Goal: Task Accomplishment & Management: Manage account settings

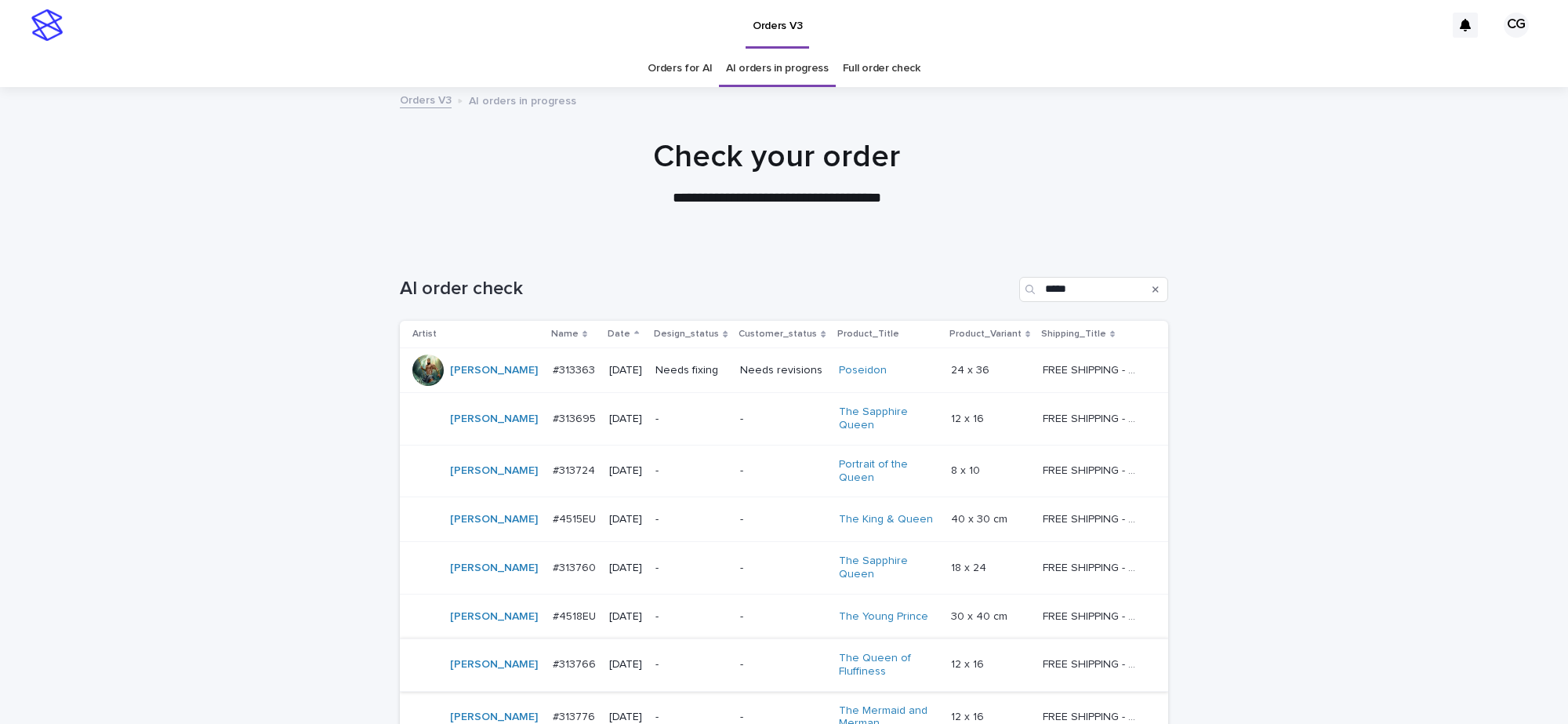
scroll to position [251, 0]
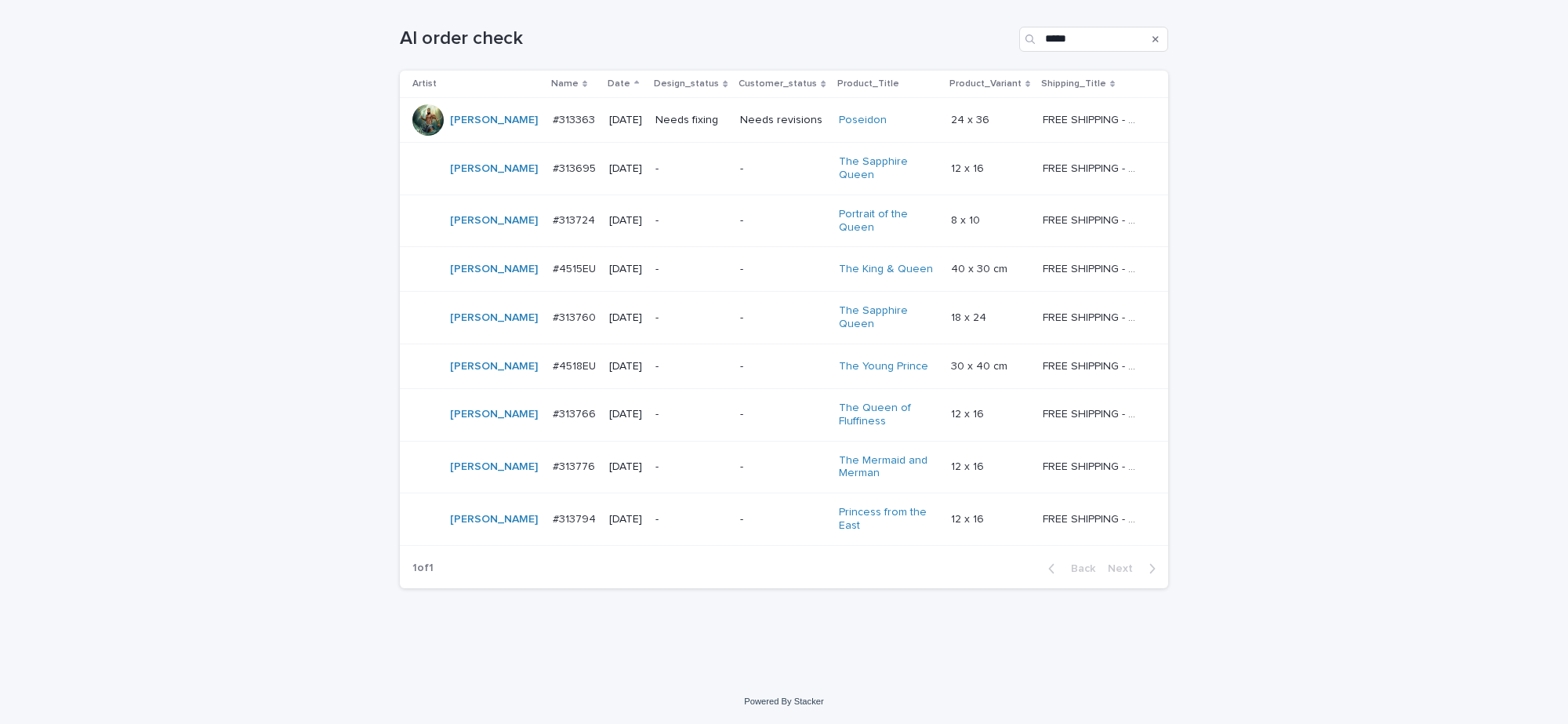
click at [704, 127] on div "Needs fixing" at bounding box center [692, 121] width 72 height 26
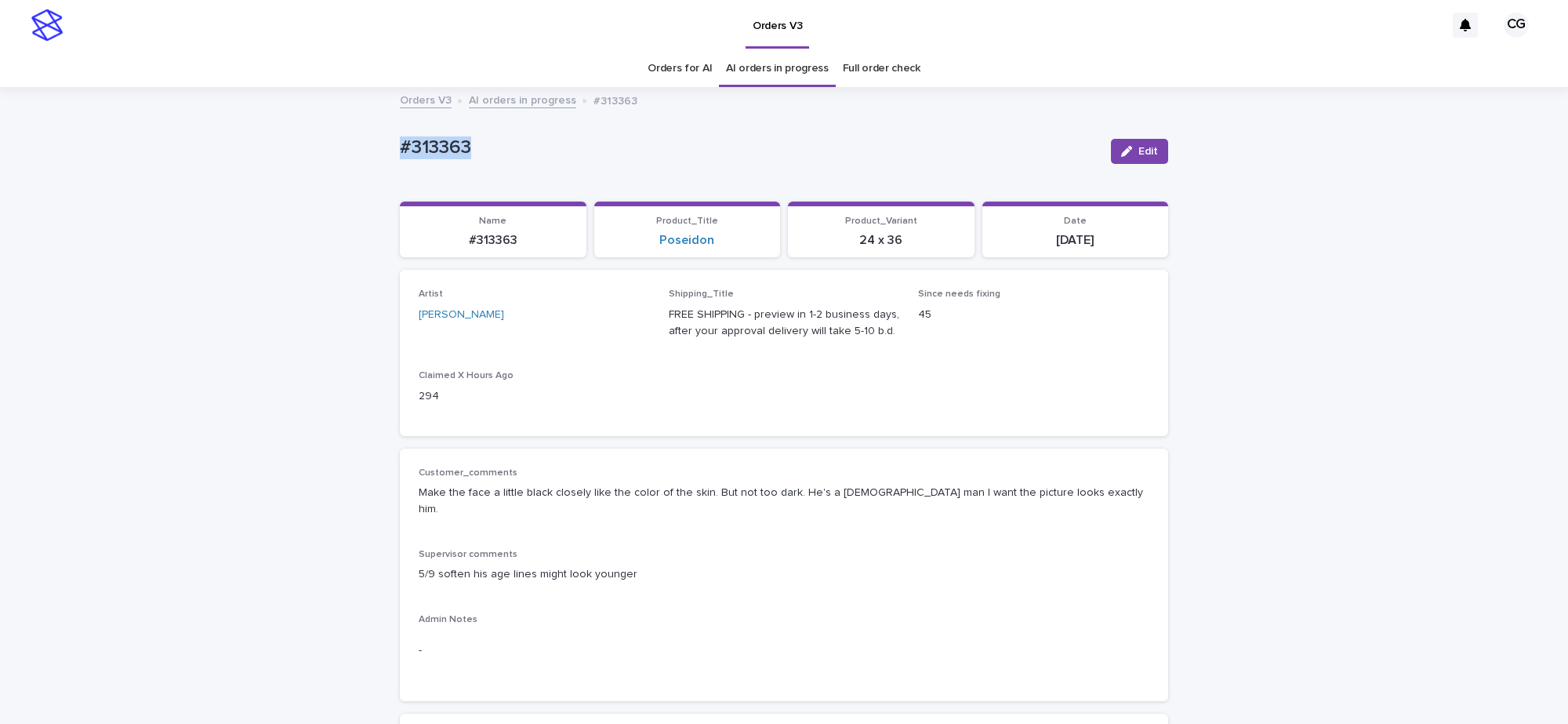
drag, startPoint x: 393, startPoint y: 162, endPoint x: 491, endPoint y: 170, distance: 98.3
click at [491, 171] on div "#313363 Edit" at bounding box center [784, 151] width 768 height 63
copy p "#313363"
click at [1129, 153] on div "button" at bounding box center [1129, 152] width 17 height 11
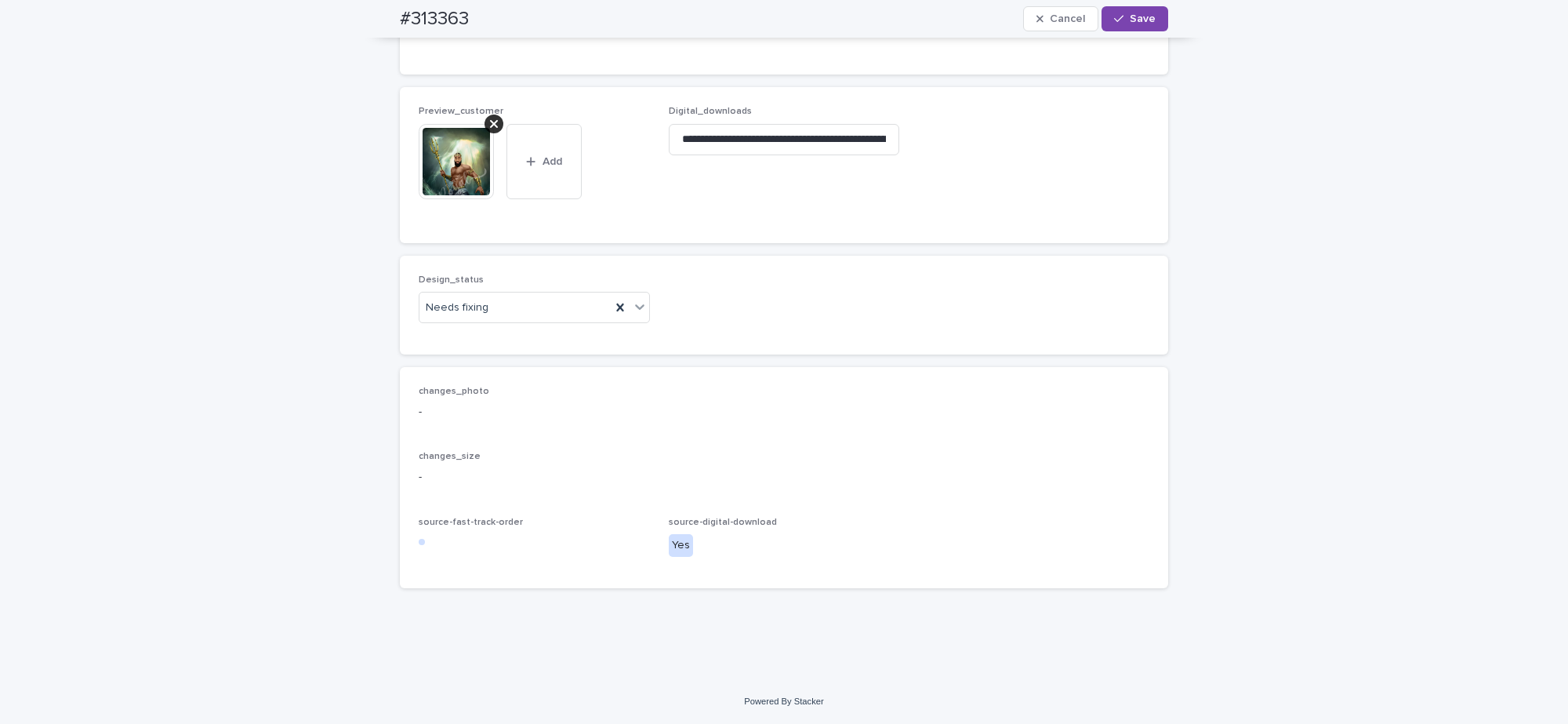
scroll to position [1036, 0]
drag, startPoint x: 444, startPoint y: 335, endPoint x: 453, endPoint y: 300, distance: 36.1
click at [444, 333] on div "Uploaded" at bounding box center [527, 339] width 230 height 28
click at [490, 127] on icon at bounding box center [494, 124] width 8 height 13
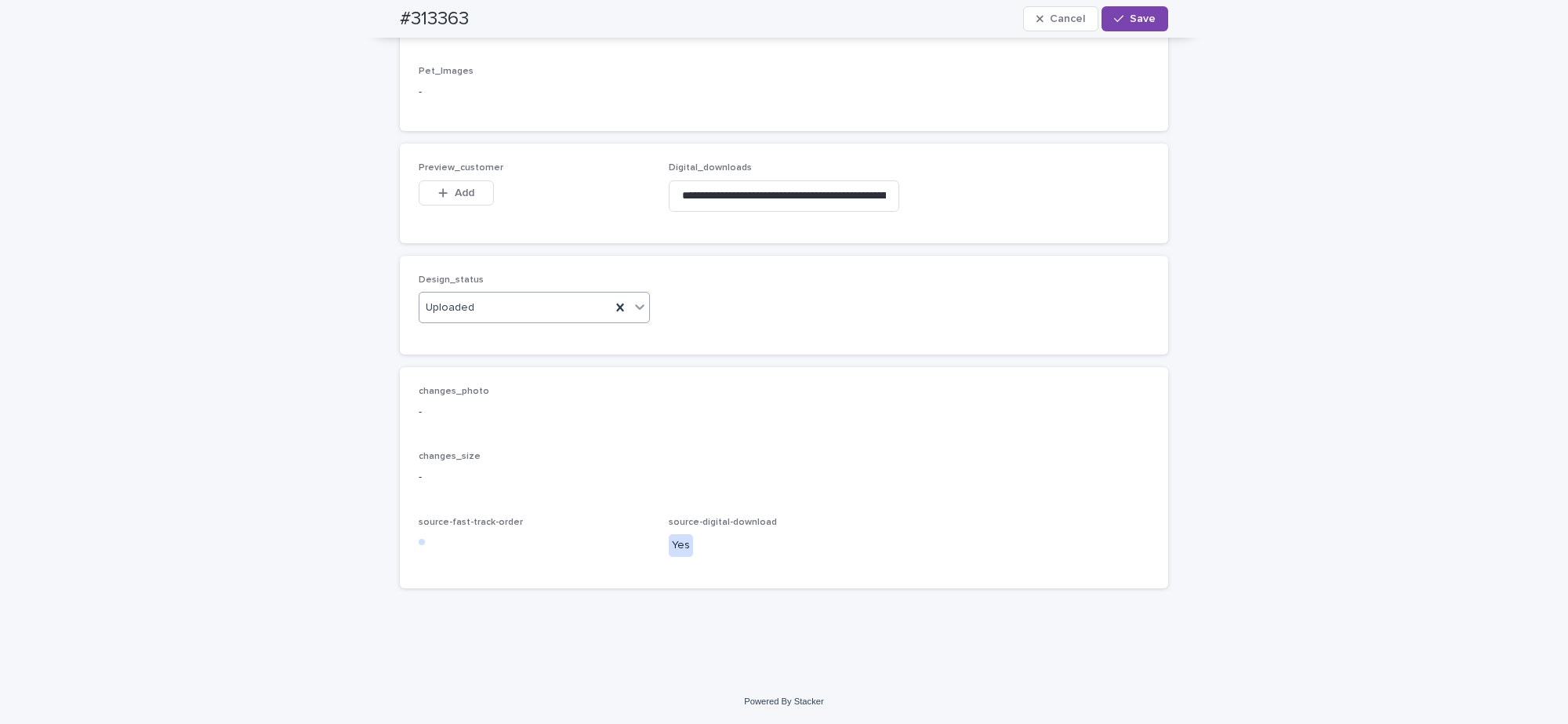
scroll to position [979, 0]
click at [448, 185] on button "Add" at bounding box center [456, 192] width 75 height 25
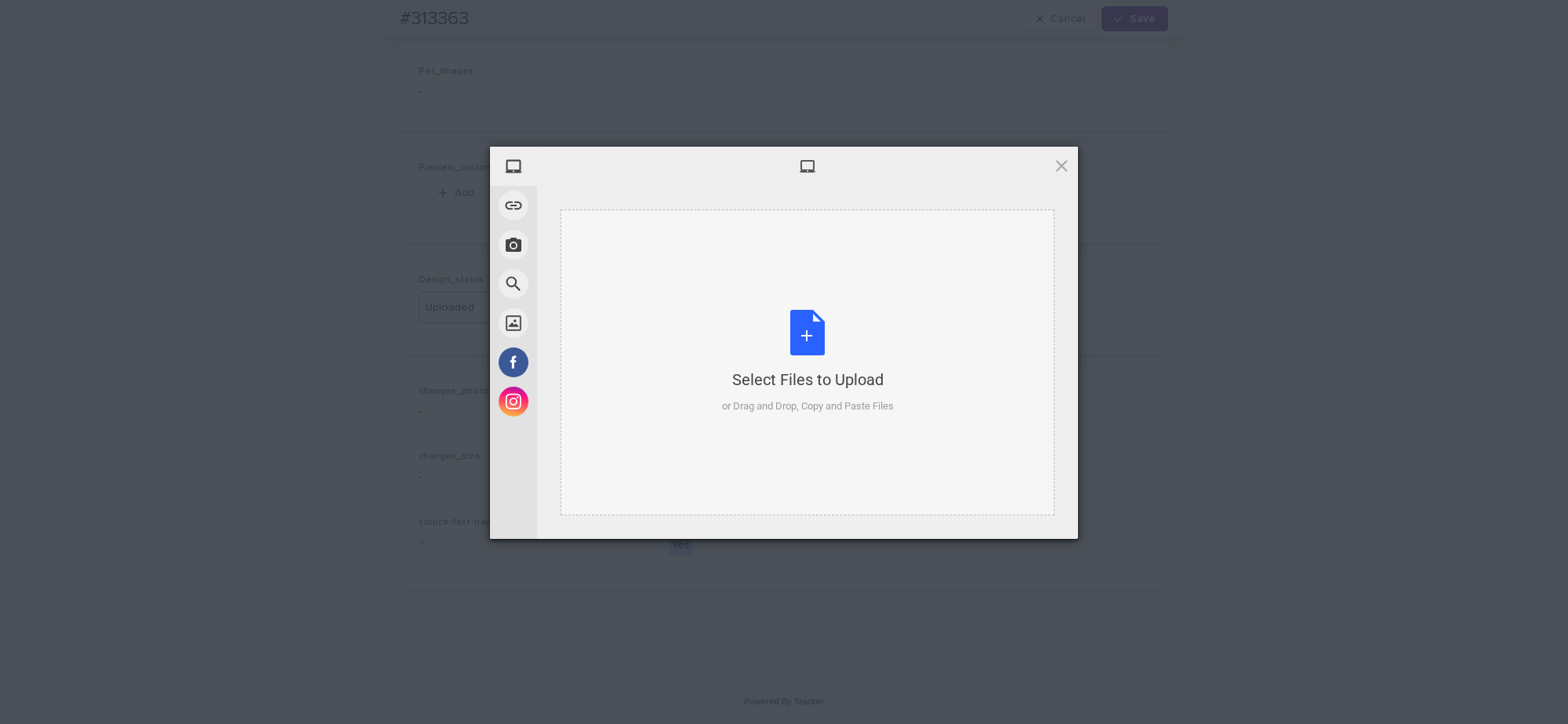
click at [800, 326] on div "Select Files to Upload or Drag and Drop, Copy and Paste Files" at bounding box center [807, 362] width 172 height 104
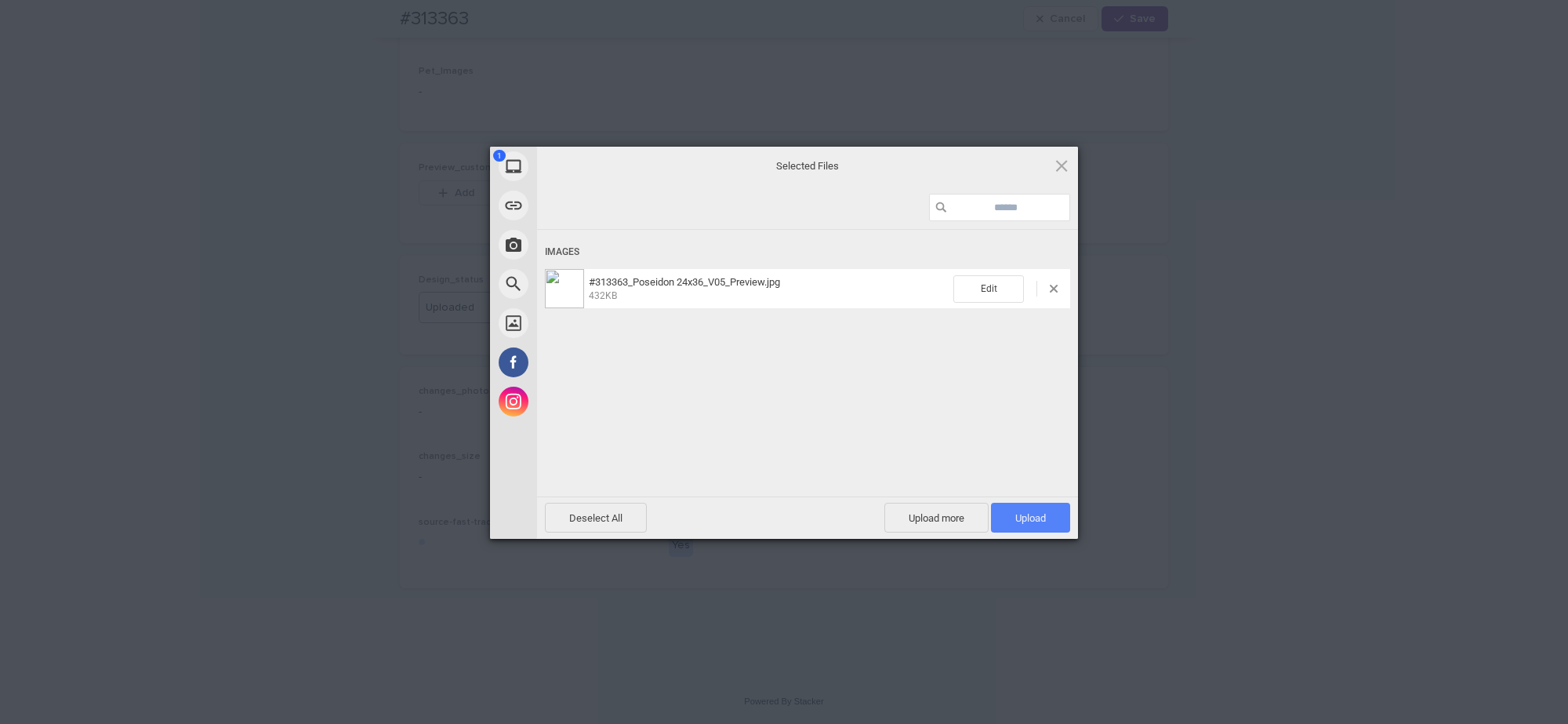
click at [1019, 520] on span "Upload 1" at bounding box center [1030, 518] width 30 height 12
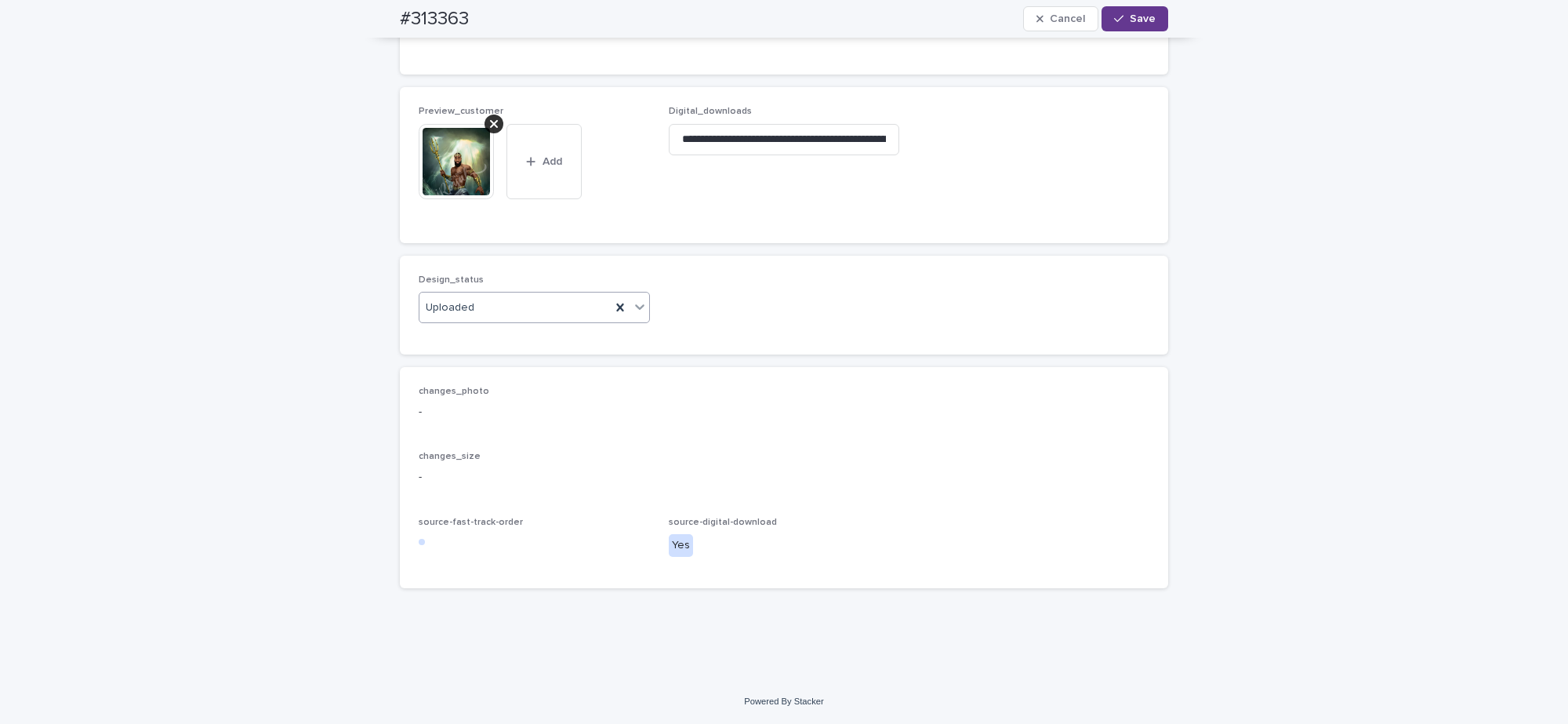
drag, startPoint x: 1125, startPoint y: 16, endPoint x: 911, endPoint y: 29, distance: 214.4
click at [1123, 16] on button "Save" at bounding box center [1135, 18] width 66 height 25
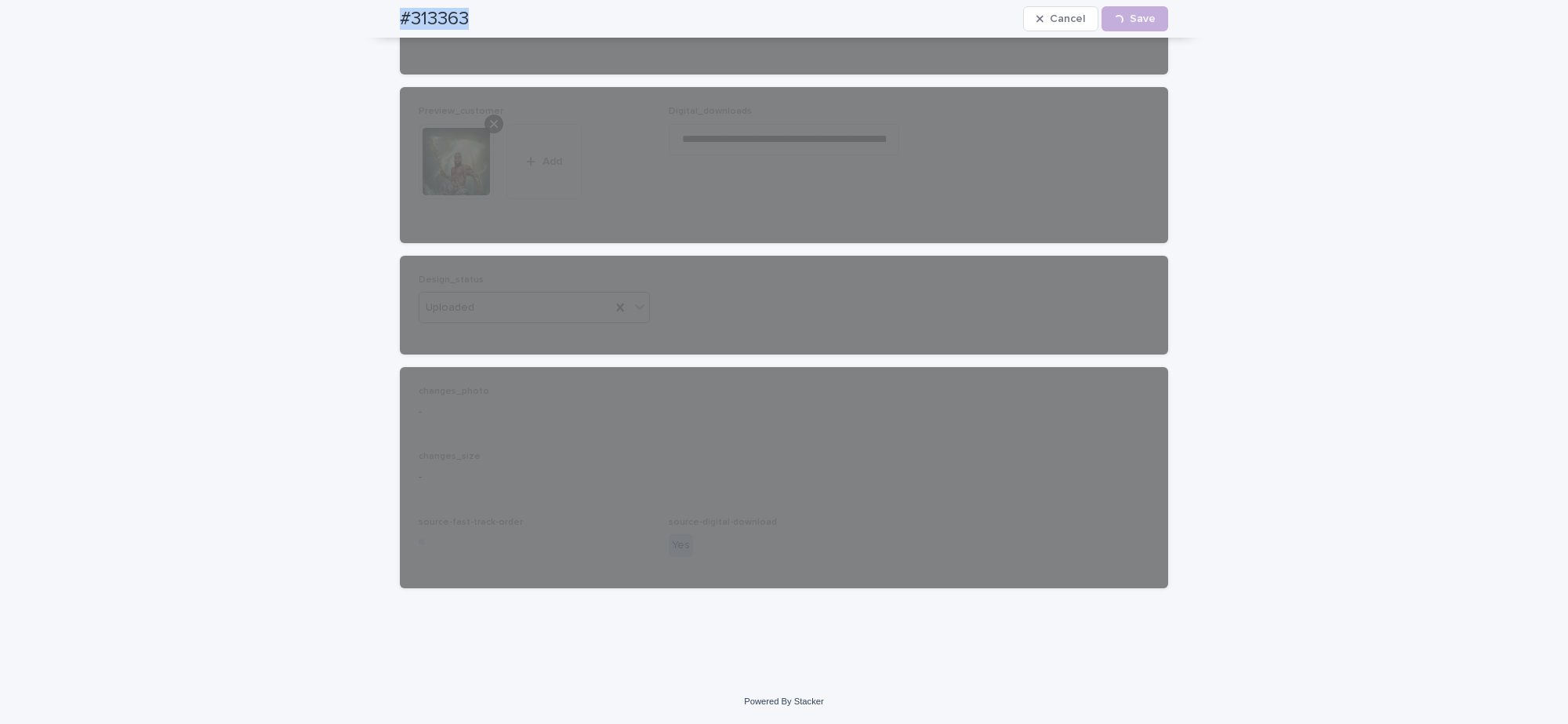
drag, startPoint x: 388, startPoint y: 18, endPoint x: 470, endPoint y: 0, distance: 84.0
click at [476, 18] on div "#313363 Cancel Loading... Save" at bounding box center [784, 18] width 843 height 38
copy h2 "#313363"
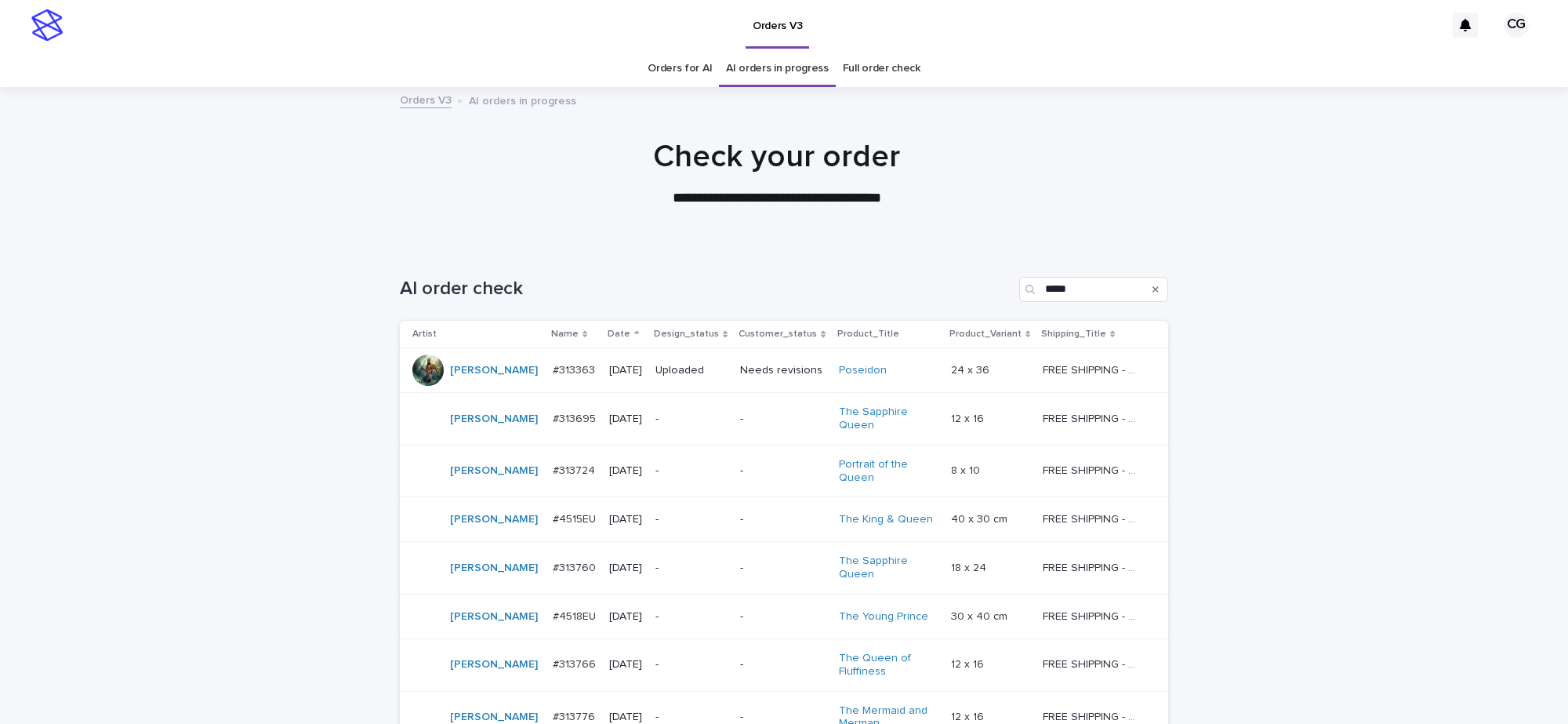
click at [720, 518] on td "-" at bounding box center [692, 519] width 85 height 45
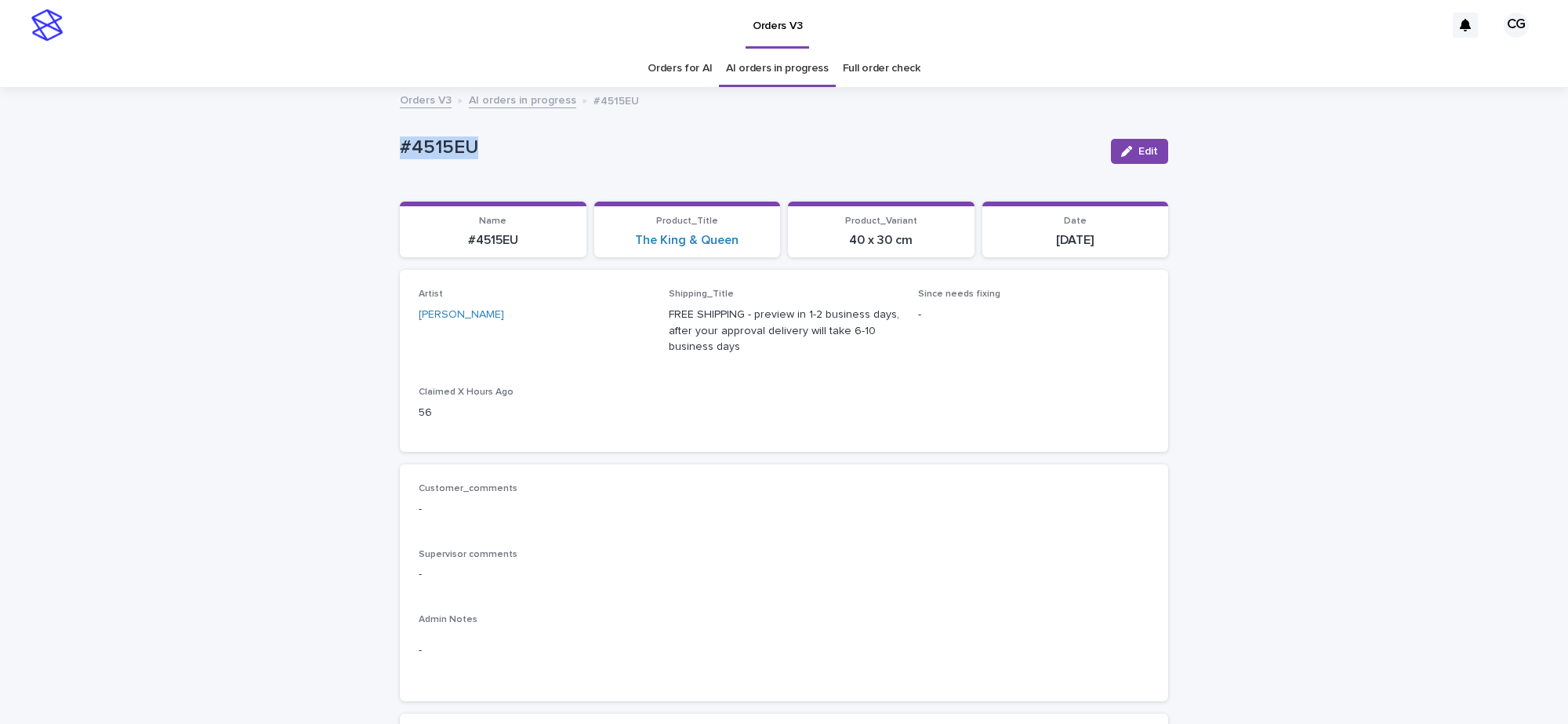
drag, startPoint x: 371, startPoint y: 146, endPoint x: 521, endPoint y: 109, distance: 154.5
copy p "#4515EU"
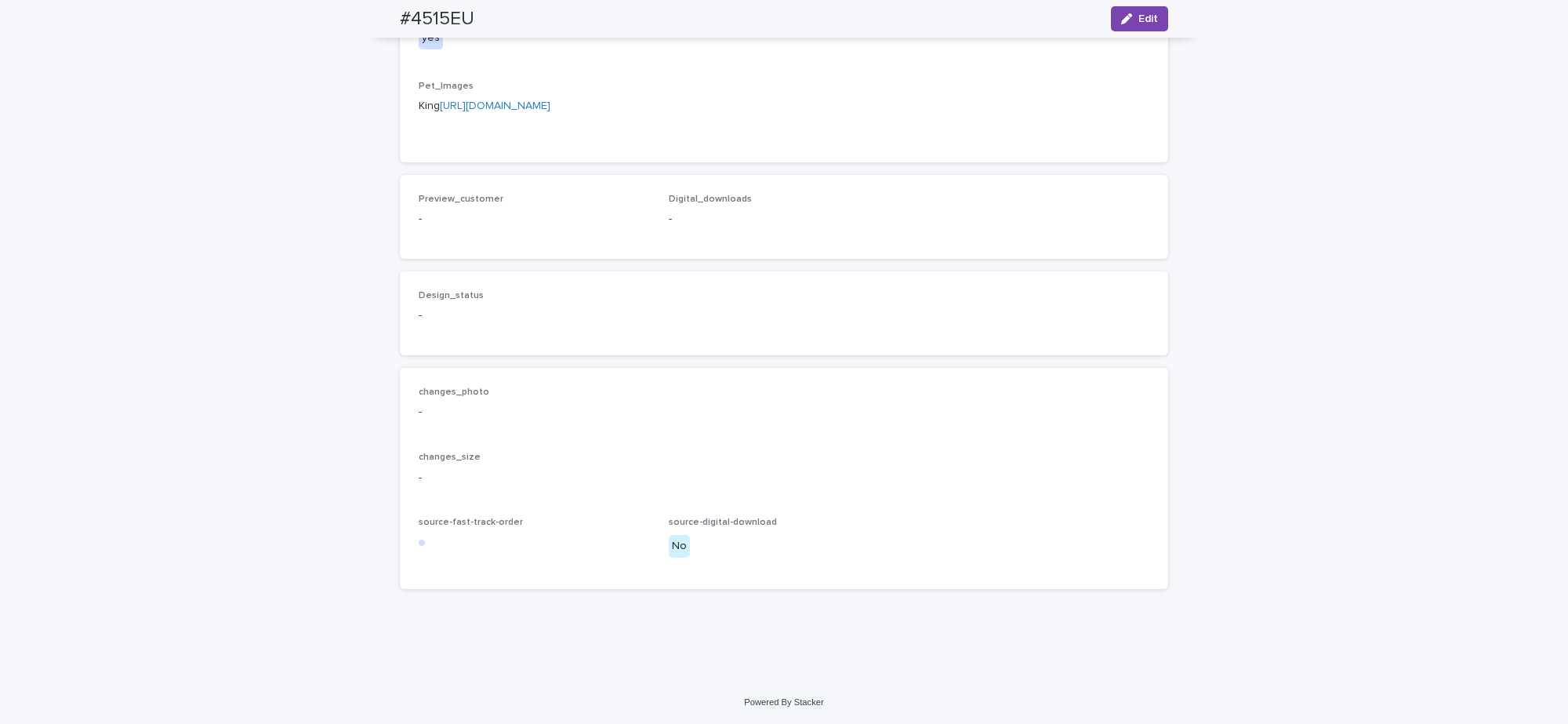
scroll to position [1276, 0]
click at [1139, 18] on span "Edit" at bounding box center [1148, 18] width 19 height 11
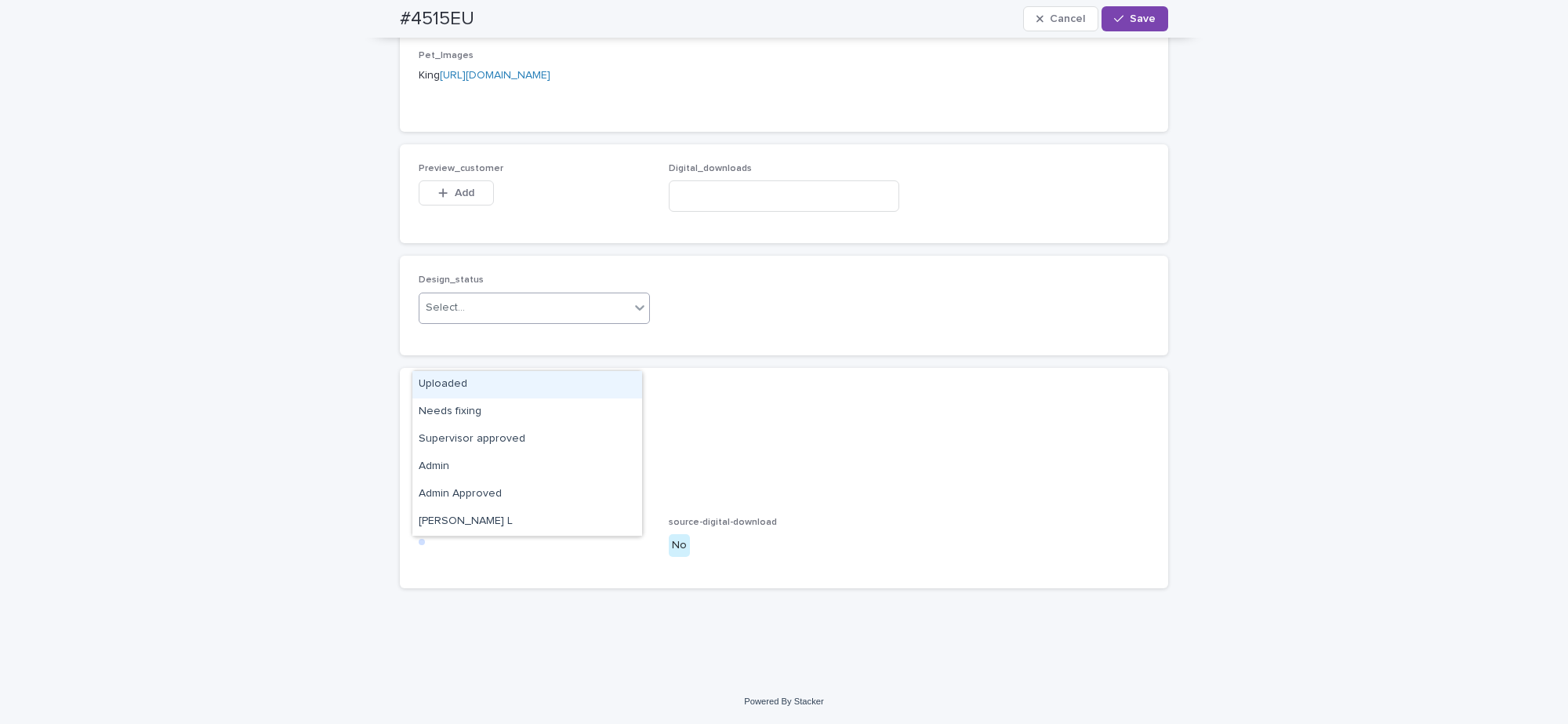
drag, startPoint x: 484, startPoint y: 358, endPoint x: 479, endPoint y: 385, distance: 27.5
click at [483, 321] on div "Select..." at bounding box center [524, 308] width 210 height 26
click at [478, 380] on div "Uploaded" at bounding box center [527, 385] width 230 height 28
drag, startPoint x: 460, startPoint y: 236, endPoint x: 494, endPoint y: 228, distance: 34.9
click at [460, 199] on span "Add" at bounding box center [464, 193] width 19 height 11
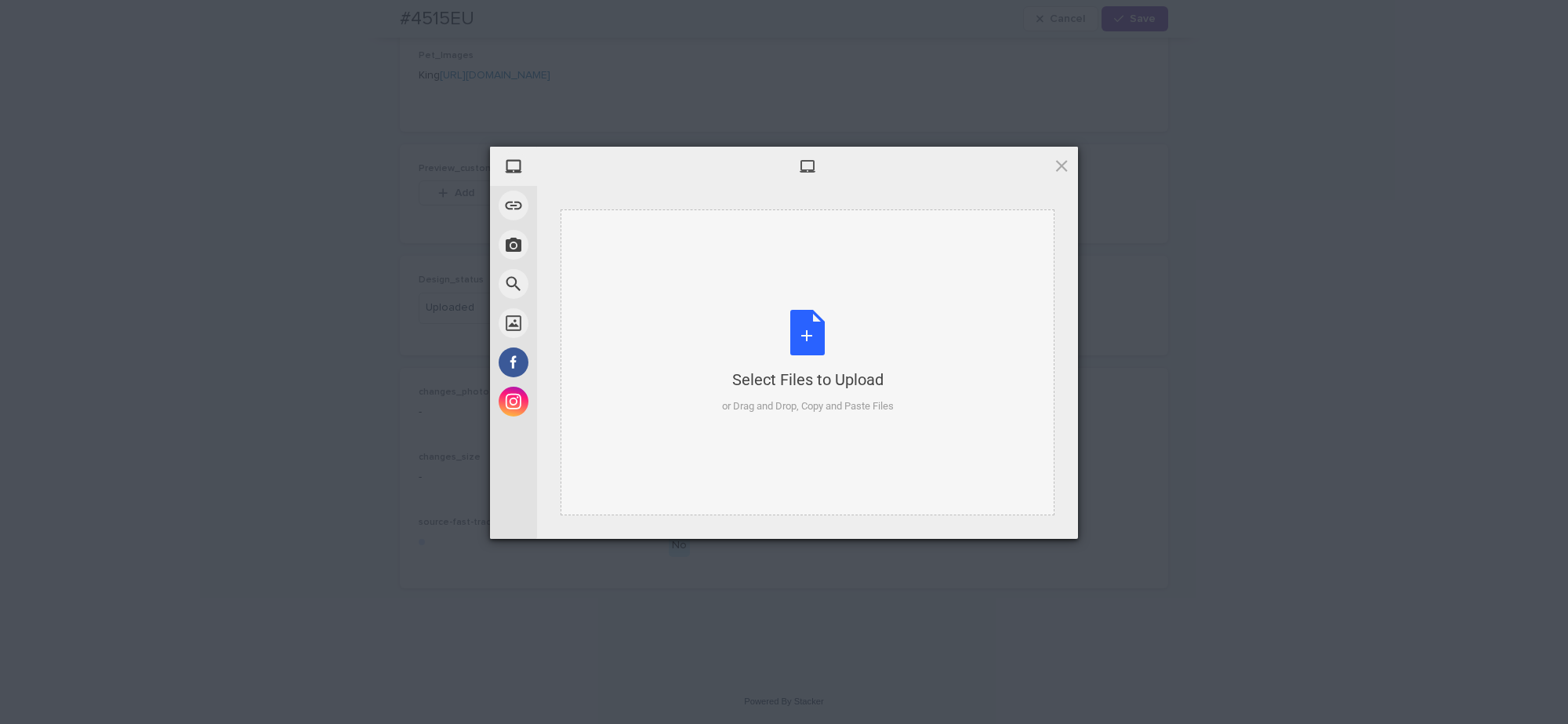
click at [800, 327] on div "Select Files to Upload or Drag and Drop, Copy and Paste Files" at bounding box center [807, 362] width 172 height 104
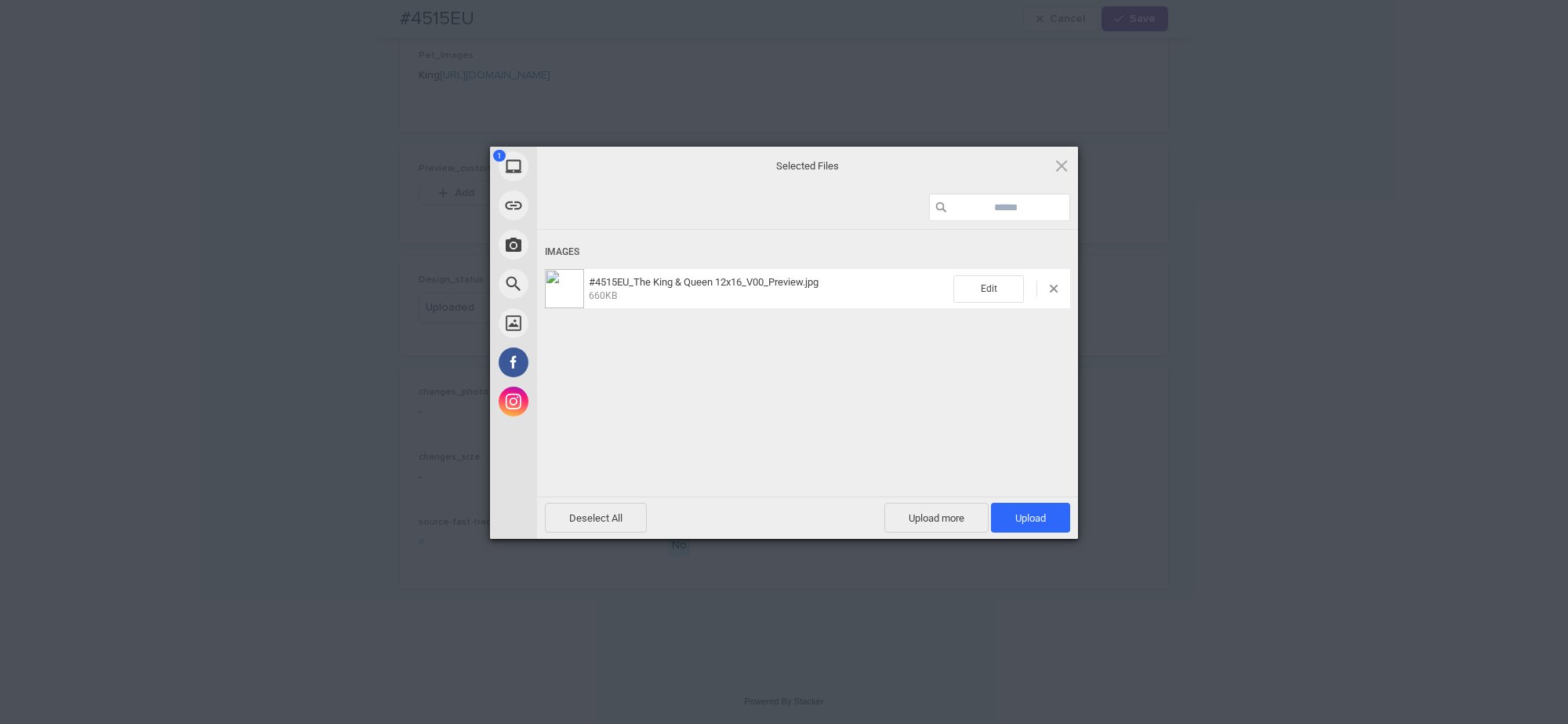
drag, startPoint x: 1034, startPoint y: 519, endPoint x: 1047, endPoint y: 492, distance: 30.0
click at [1033, 516] on span "Upload 1" at bounding box center [1030, 518] width 30 height 12
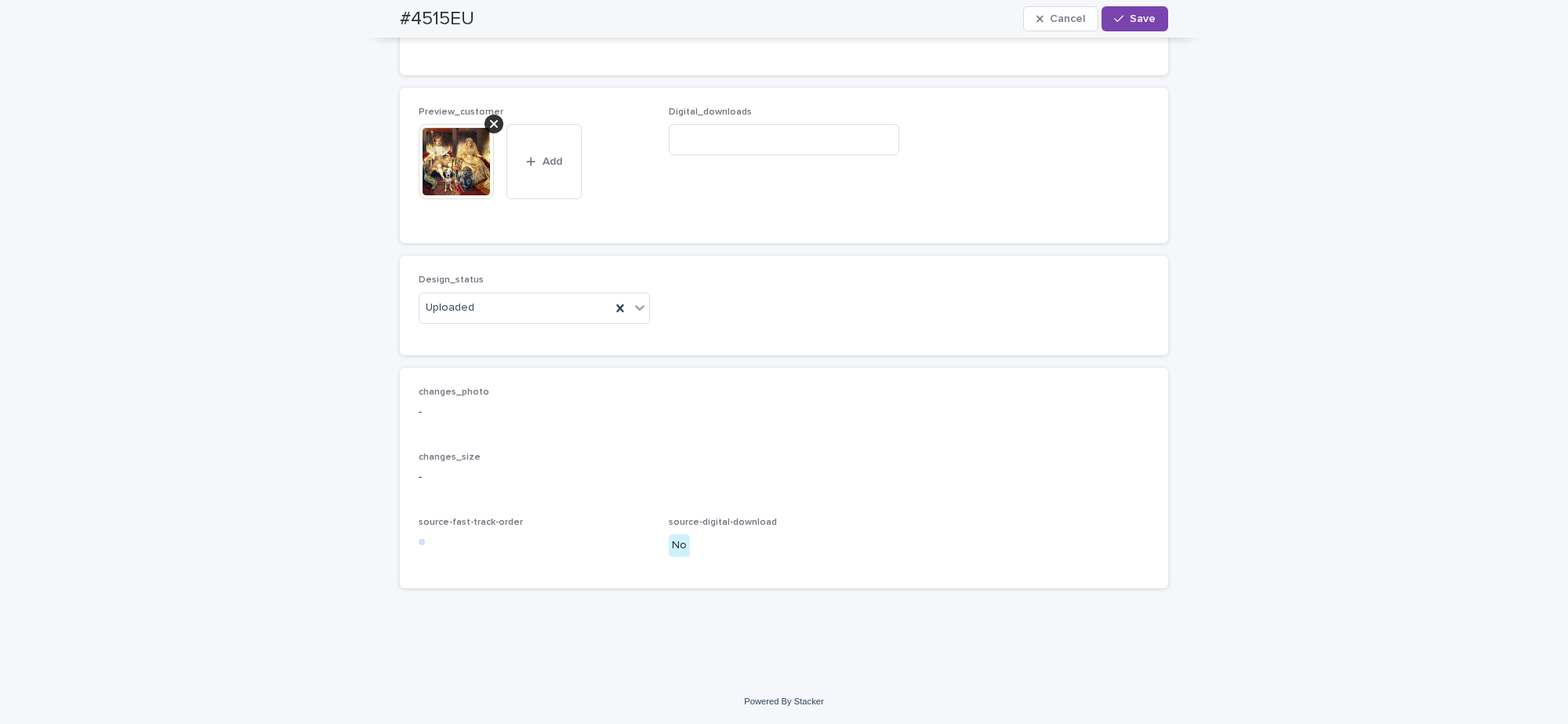
click at [1118, 24] on div "button" at bounding box center [1121, 18] width 16 height 11
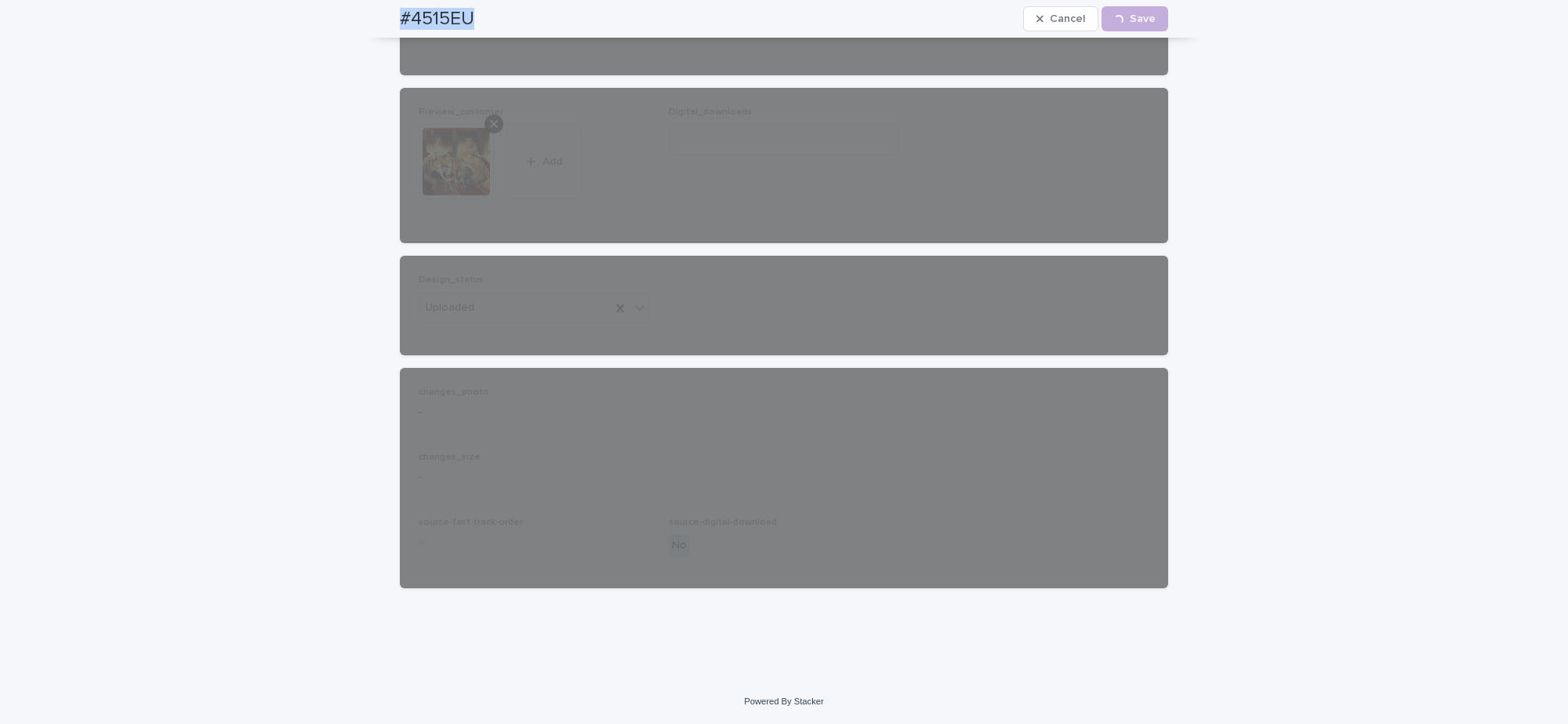
drag, startPoint x: 372, startPoint y: 26, endPoint x: 475, endPoint y: 1, distance: 106.0
click at [492, 24] on div "#4515EU Cancel Loading... Save" at bounding box center [784, 18] width 843 height 38
copy h2 "#4515EU"
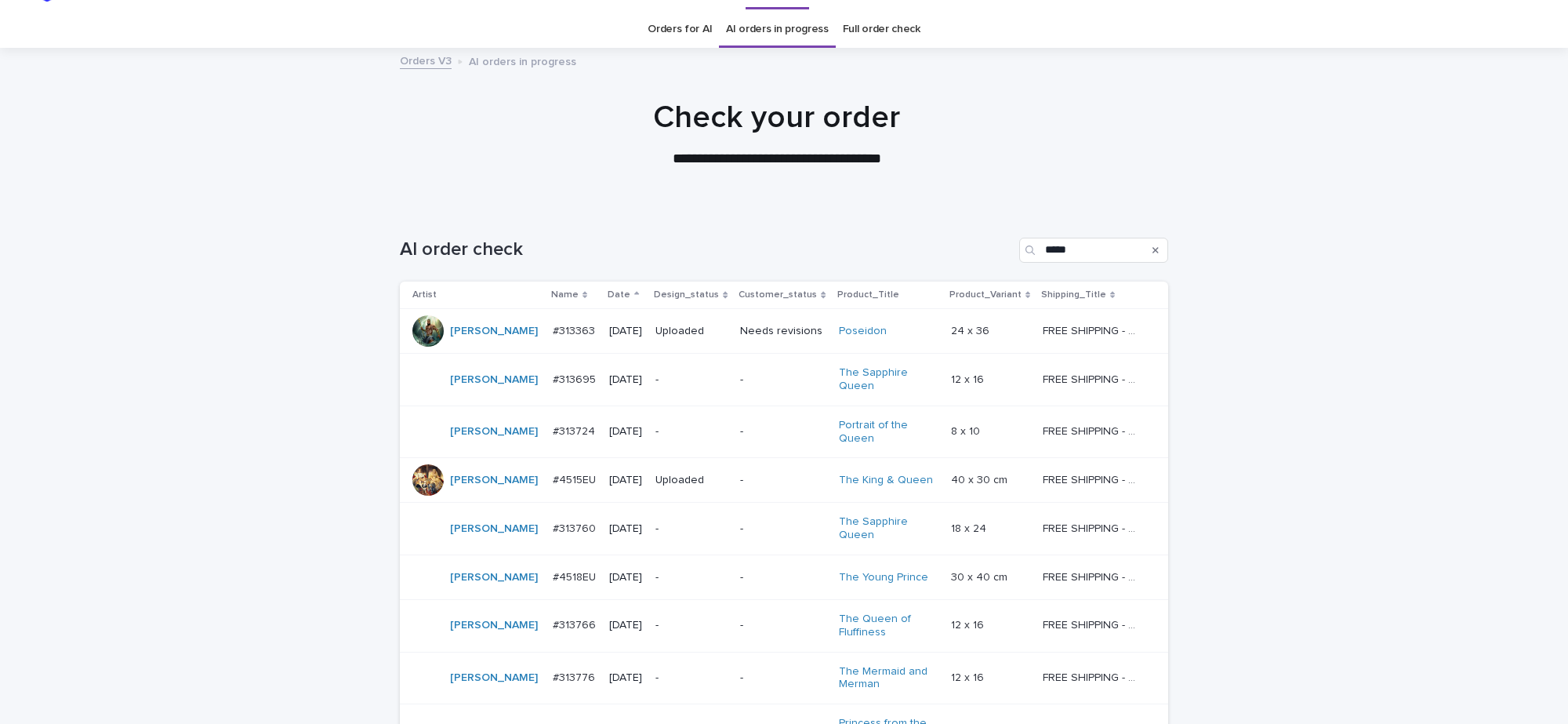
scroll to position [50, 0]
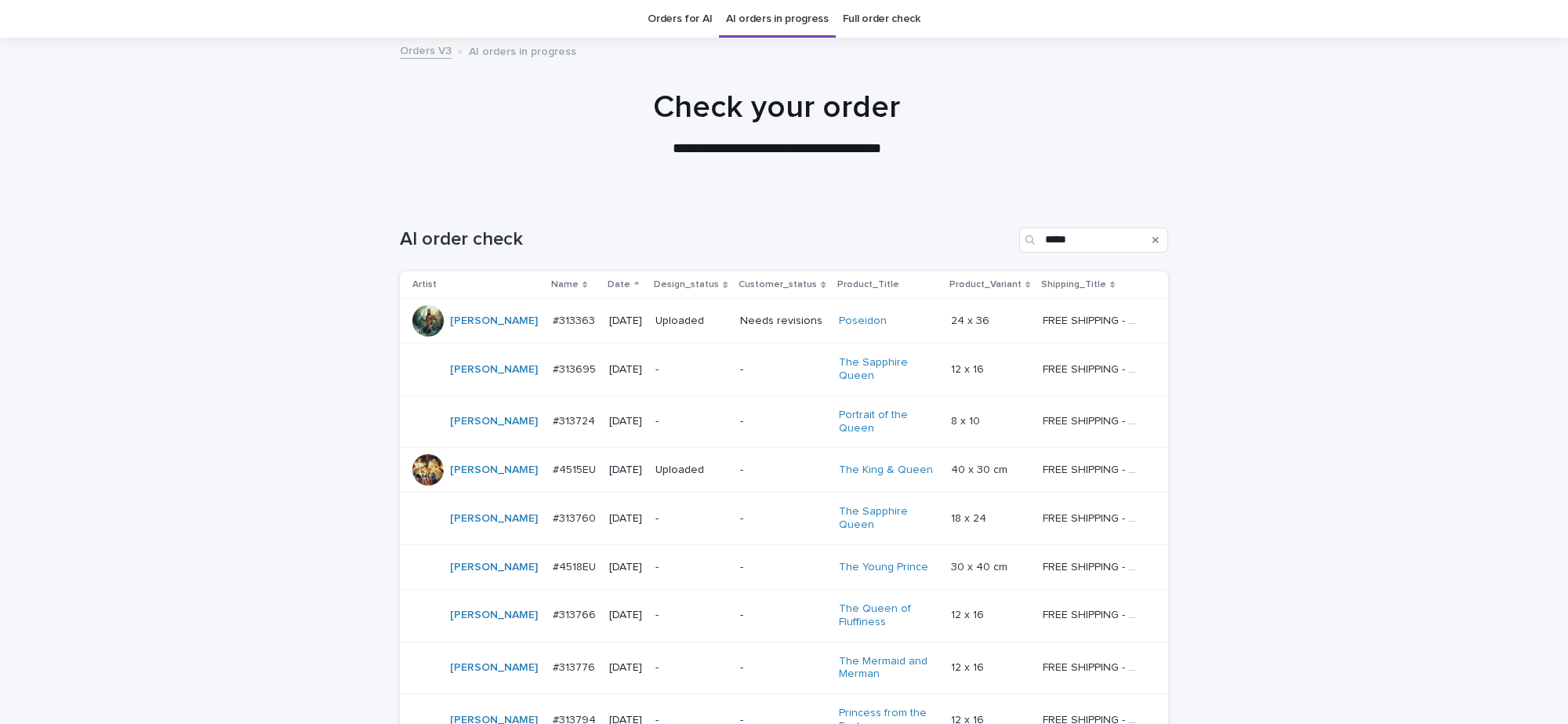
click at [743, 363] on p "-" at bounding box center [783, 370] width 86 height 13
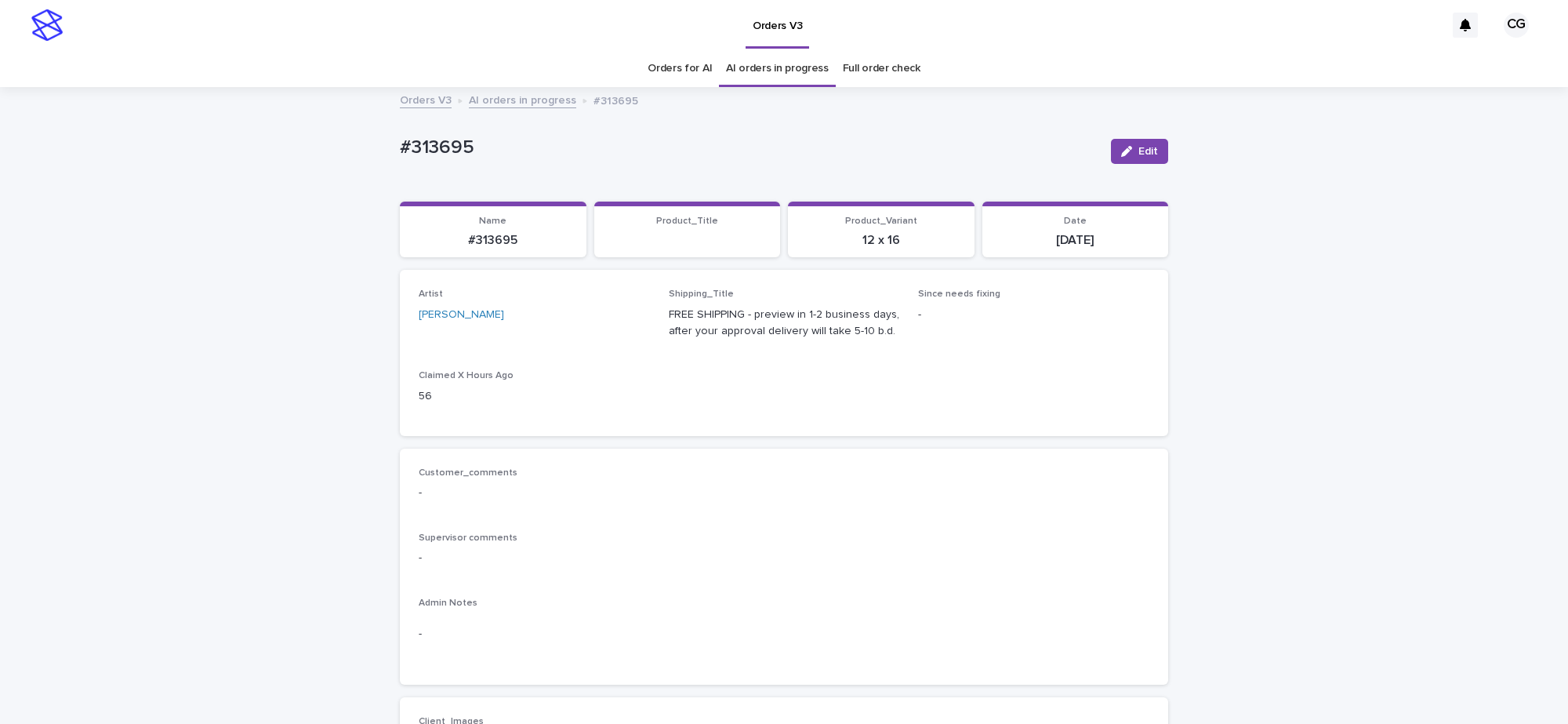
drag, startPoint x: 384, startPoint y: 155, endPoint x: 481, endPoint y: 154, distance: 97.0
copy p "#313695"
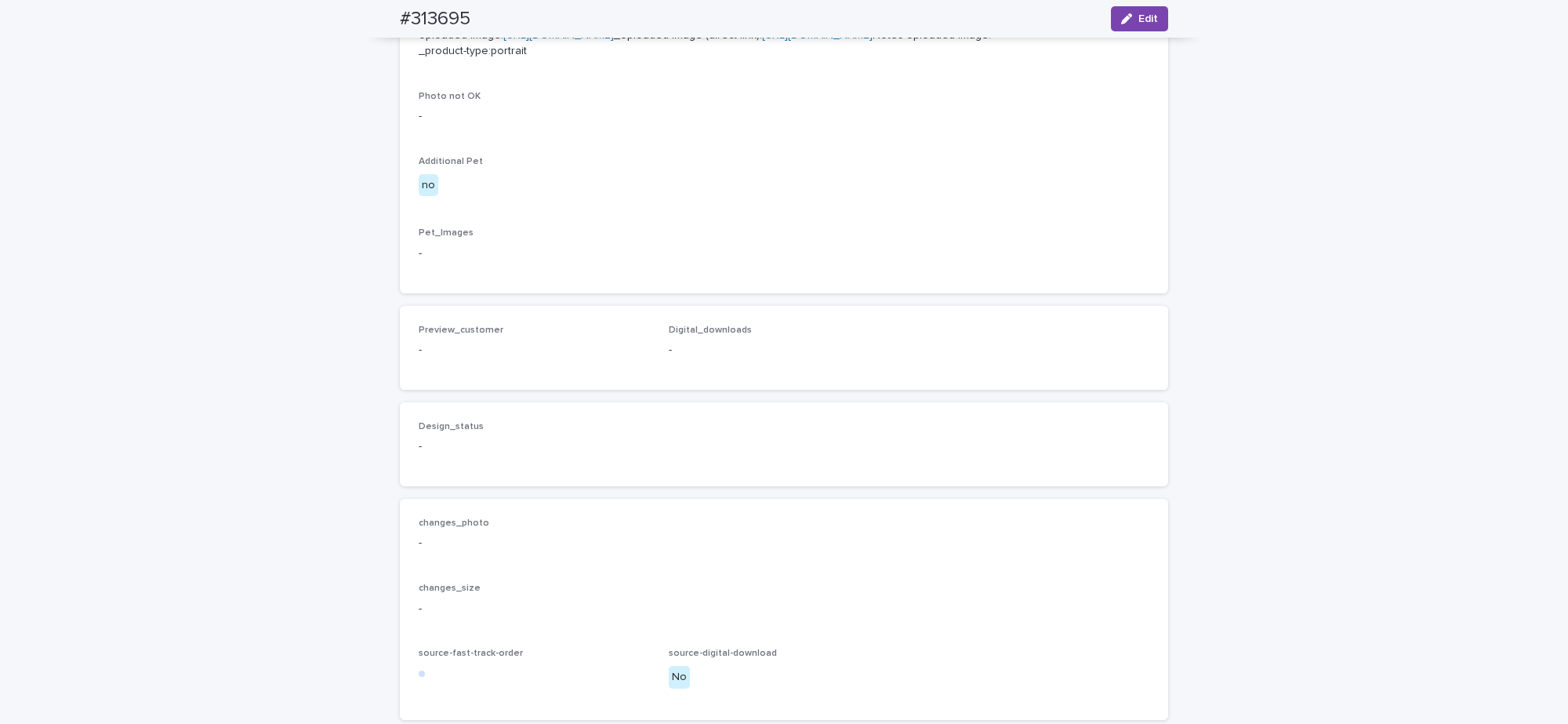
scroll to position [917, 0]
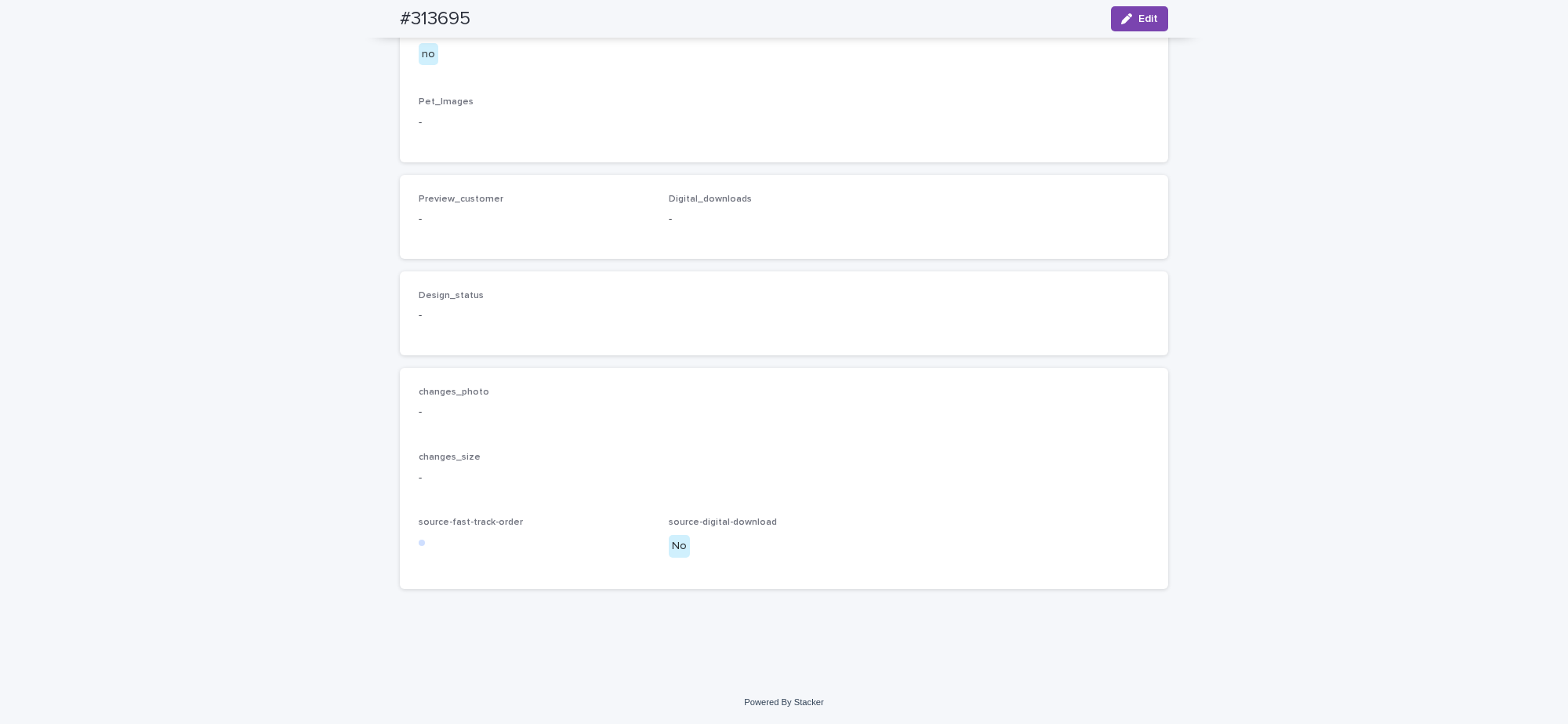
drag, startPoint x: 1129, startPoint y: 17, endPoint x: 408, endPoint y: 185, distance: 740.3
click at [1122, 17] on div "button" at bounding box center [1129, 18] width 17 height 11
click at [454, 199] on span "Add" at bounding box center [464, 193] width 19 height 11
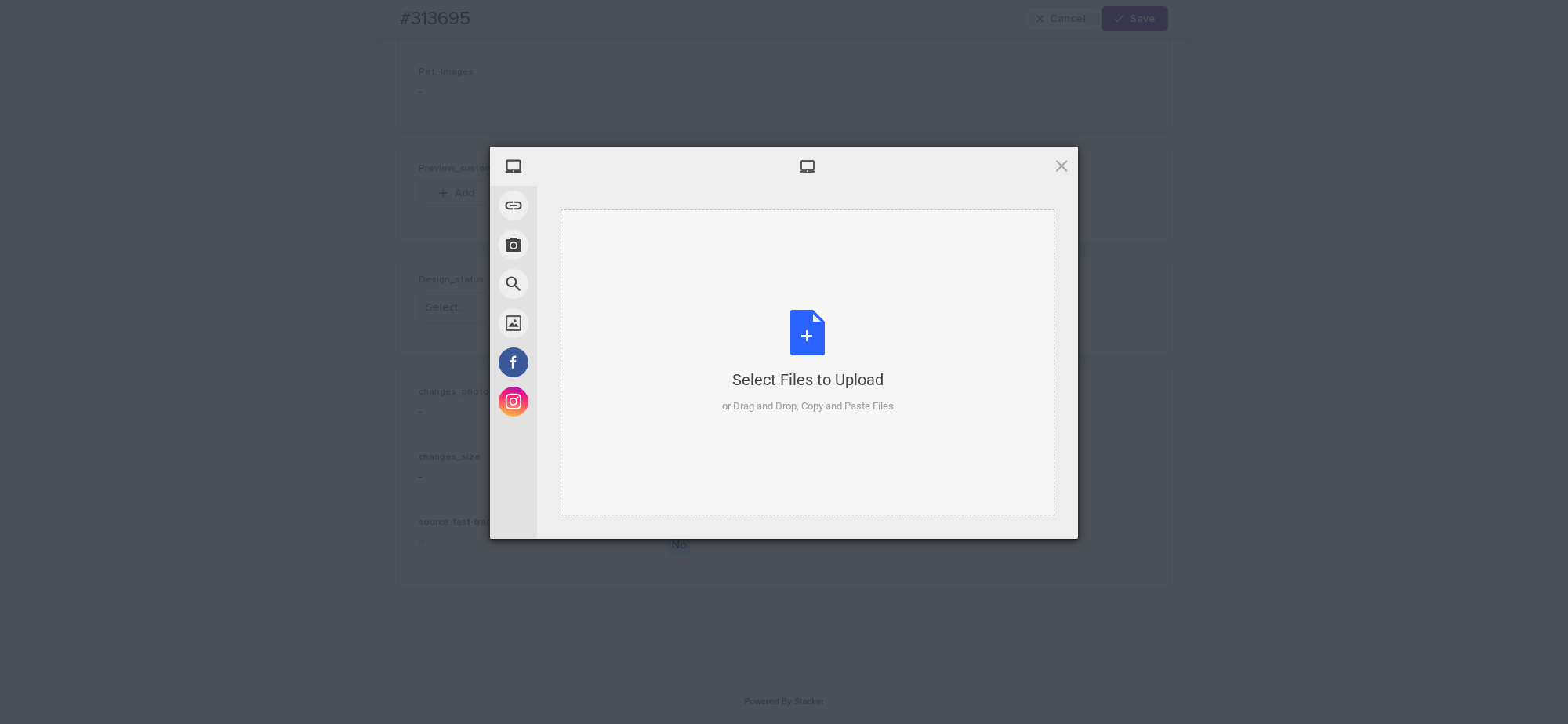
click at [773, 343] on div "Select Files to Upload or Drag and Drop, Copy and Paste Files" at bounding box center [807, 362] width 172 height 104
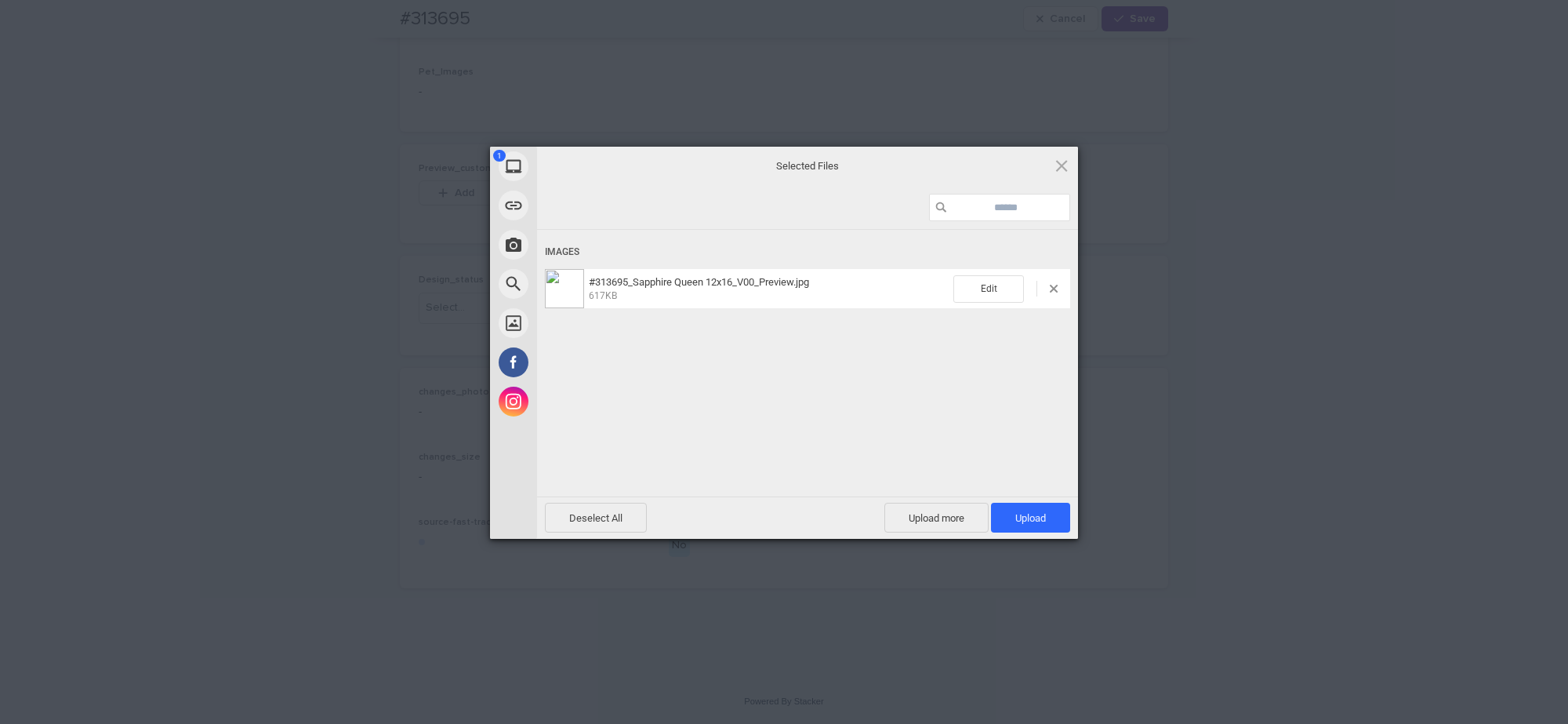
drag, startPoint x: 1020, startPoint y: 506, endPoint x: 1024, endPoint y: 482, distance: 24.3
click at [1017, 506] on span "Upload 1" at bounding box center [1031, 517] width 79 height 29
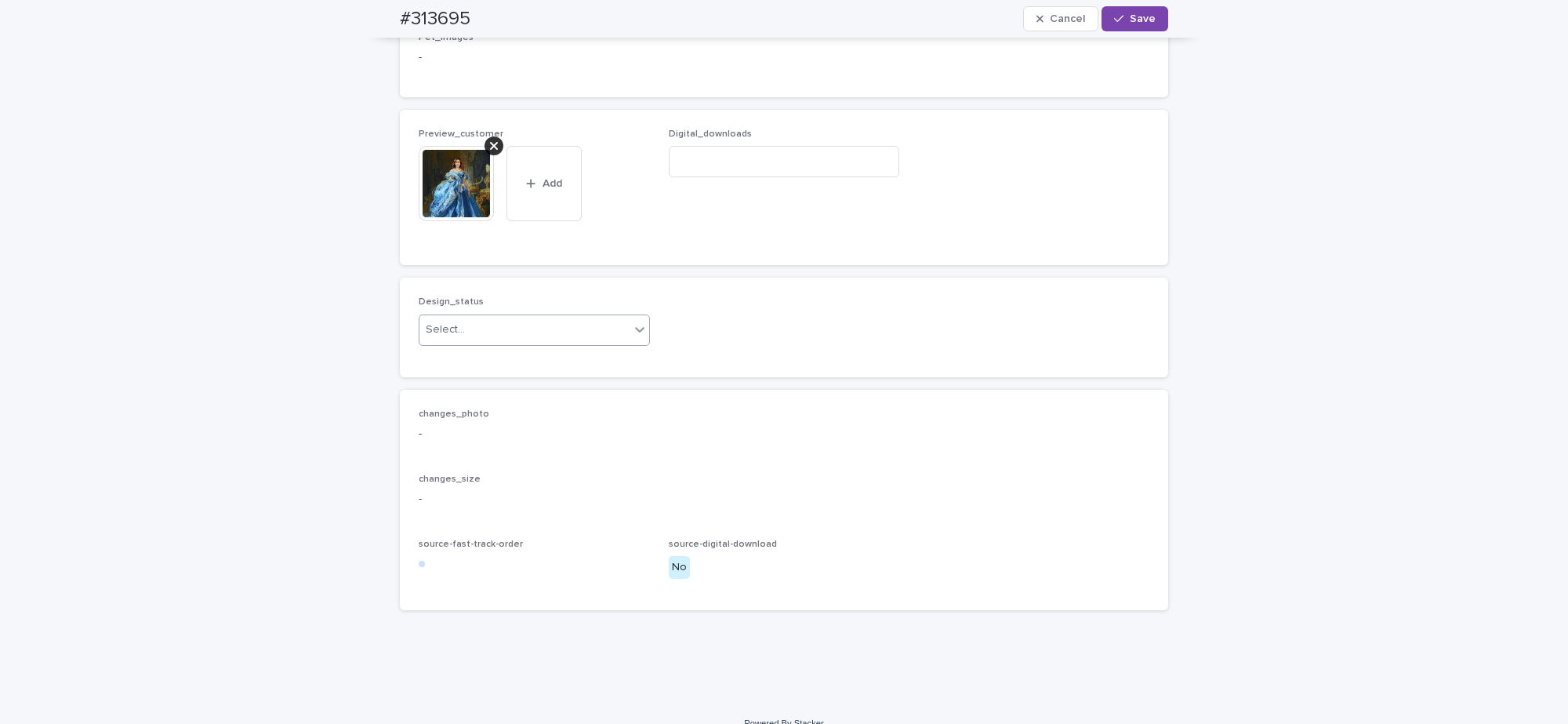
click at [476, 343] on div "Select..." at bounding box center [524, 329] width 210 height 26
click at [475, 440] on div "Uploaded" at bounding box center [527, 442] width 230 height 28
drag, startPoint x: 1137, startPoint y: 24, endPoint x: 1024, endPoint y: 32, distance: 113.3
click at [1134, 24] on button "Save" at bounding box center [1135, 18] width 66 height 25
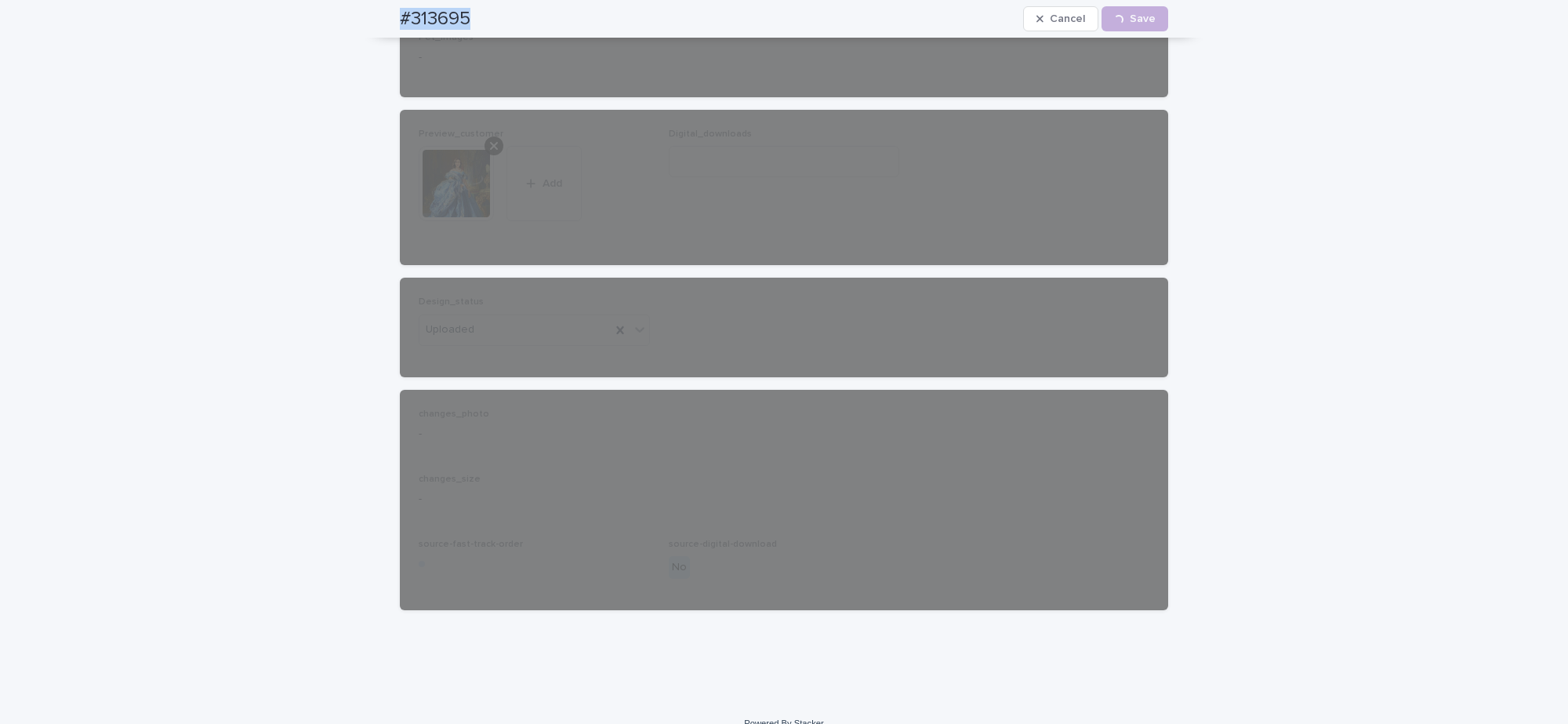
drag, startPoint x: 383, startPoint y: 29, endPoint x: 486, endPoint y: 29, distance: 103.0
click at [486, 29] on div "#313695 Cancel Loading... Save" at bounding box center [784, 18] width 843 height 38
copy h2 "#313695"
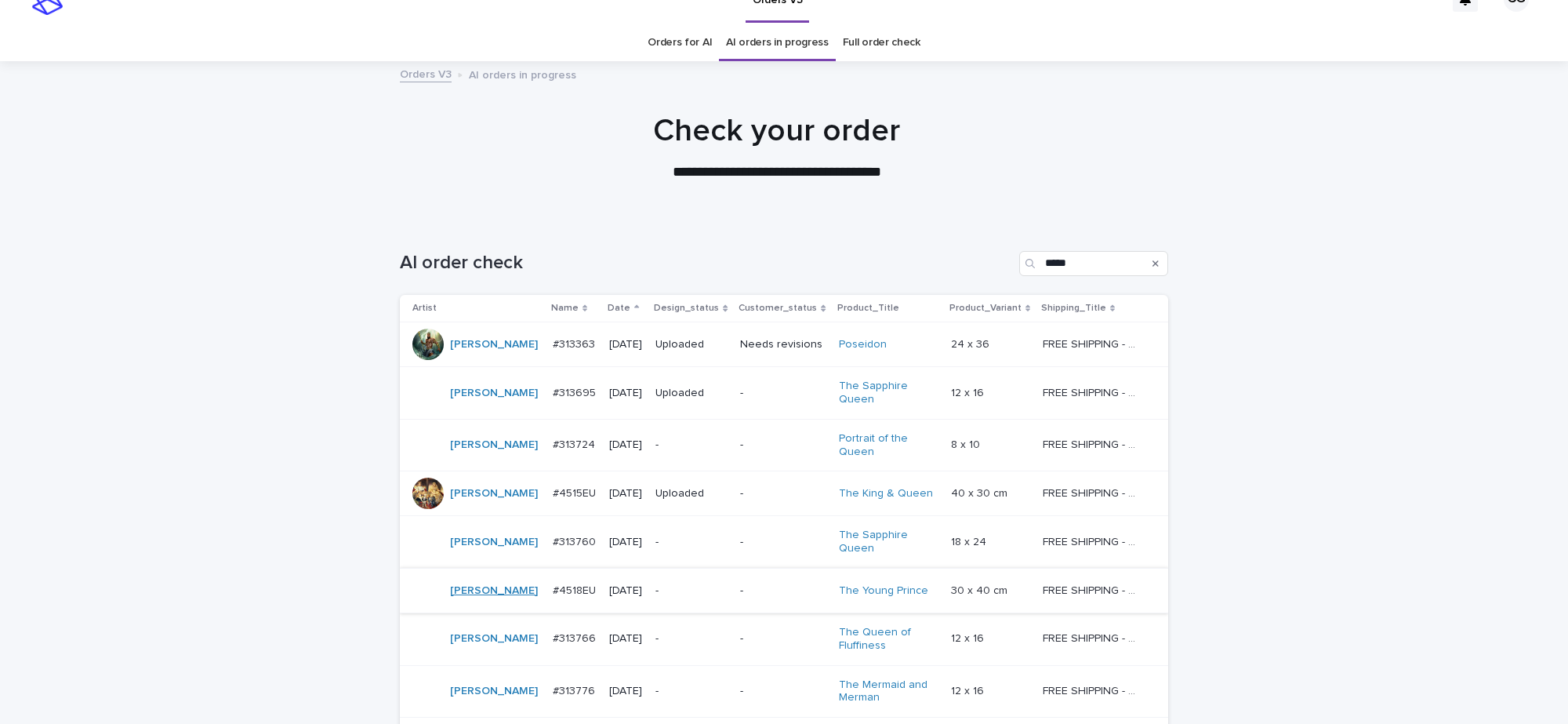
scroll to position [50, 0]
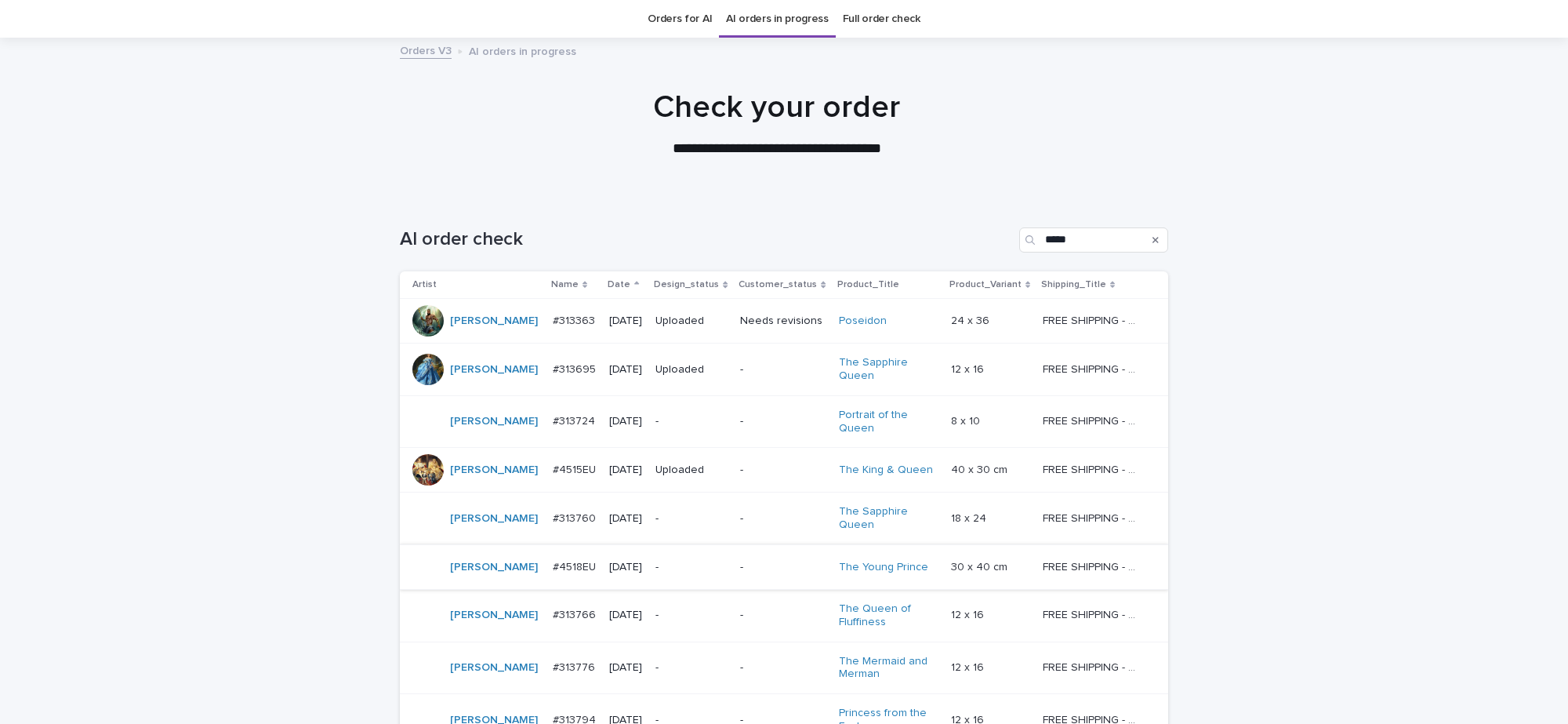
click at [714, 424] on p "-" at bounding box center [692, 421] width 72 height 13
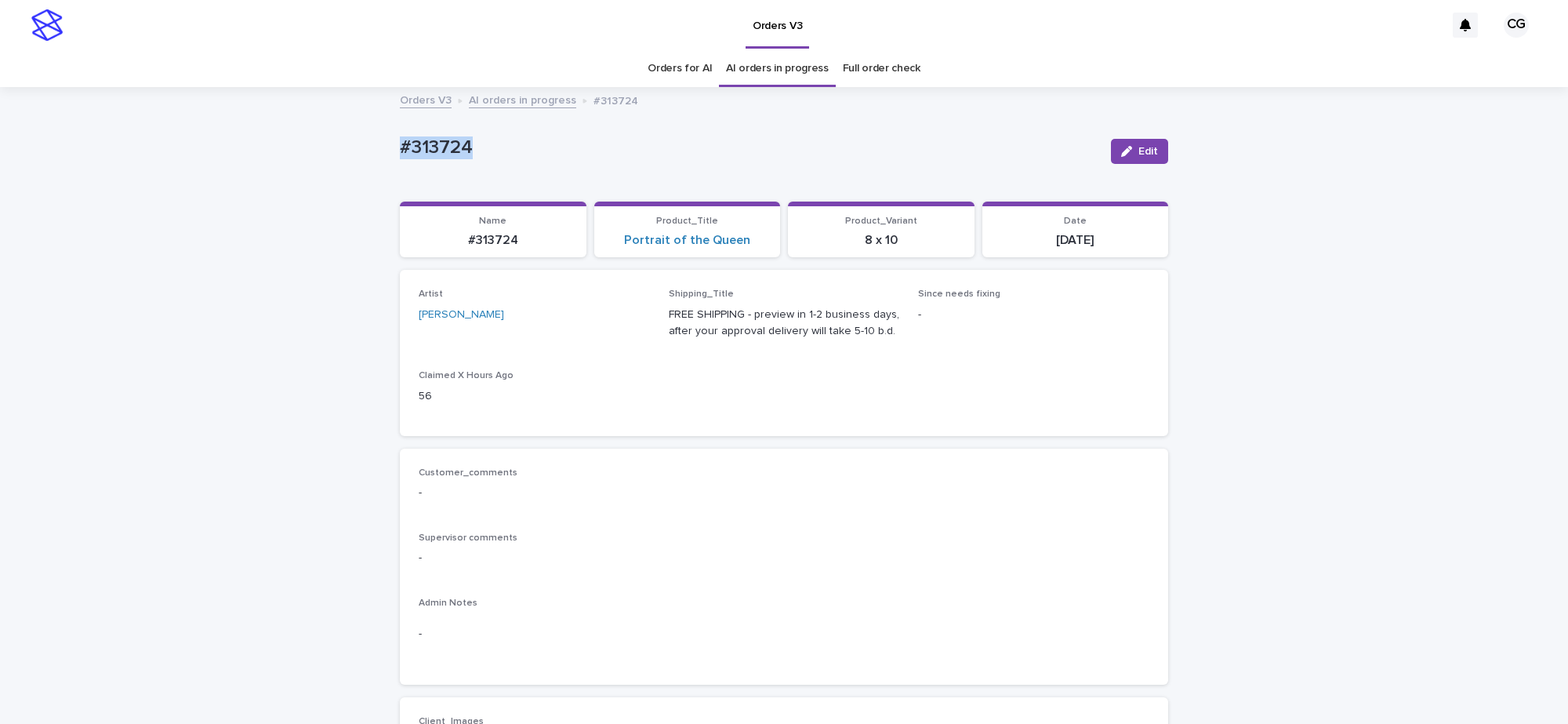
drag, startPoint x: 383, startPoint y: 152, endPoint x: 488, endPoint y: 132, distance: 106.9
copy p "#313724"
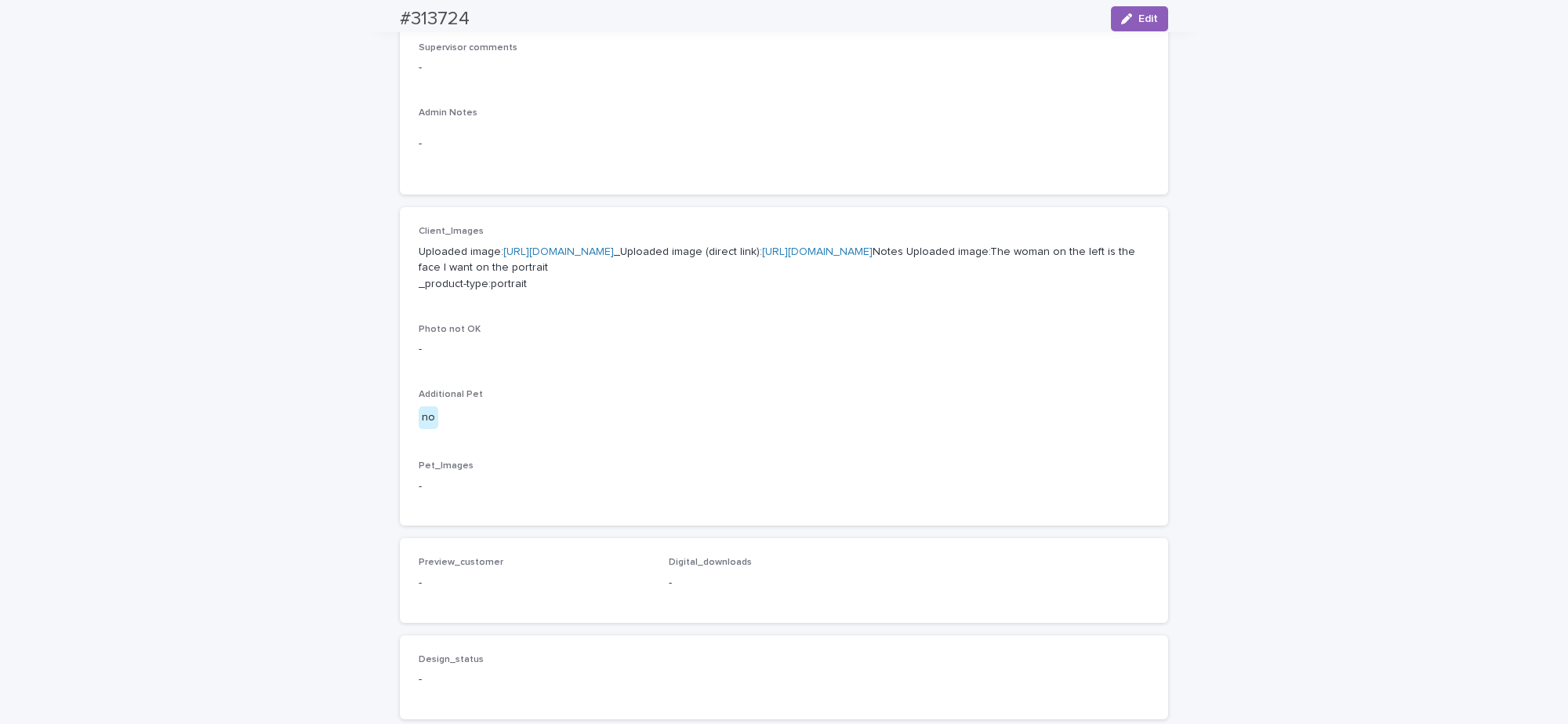
scroll to position [917, 0]
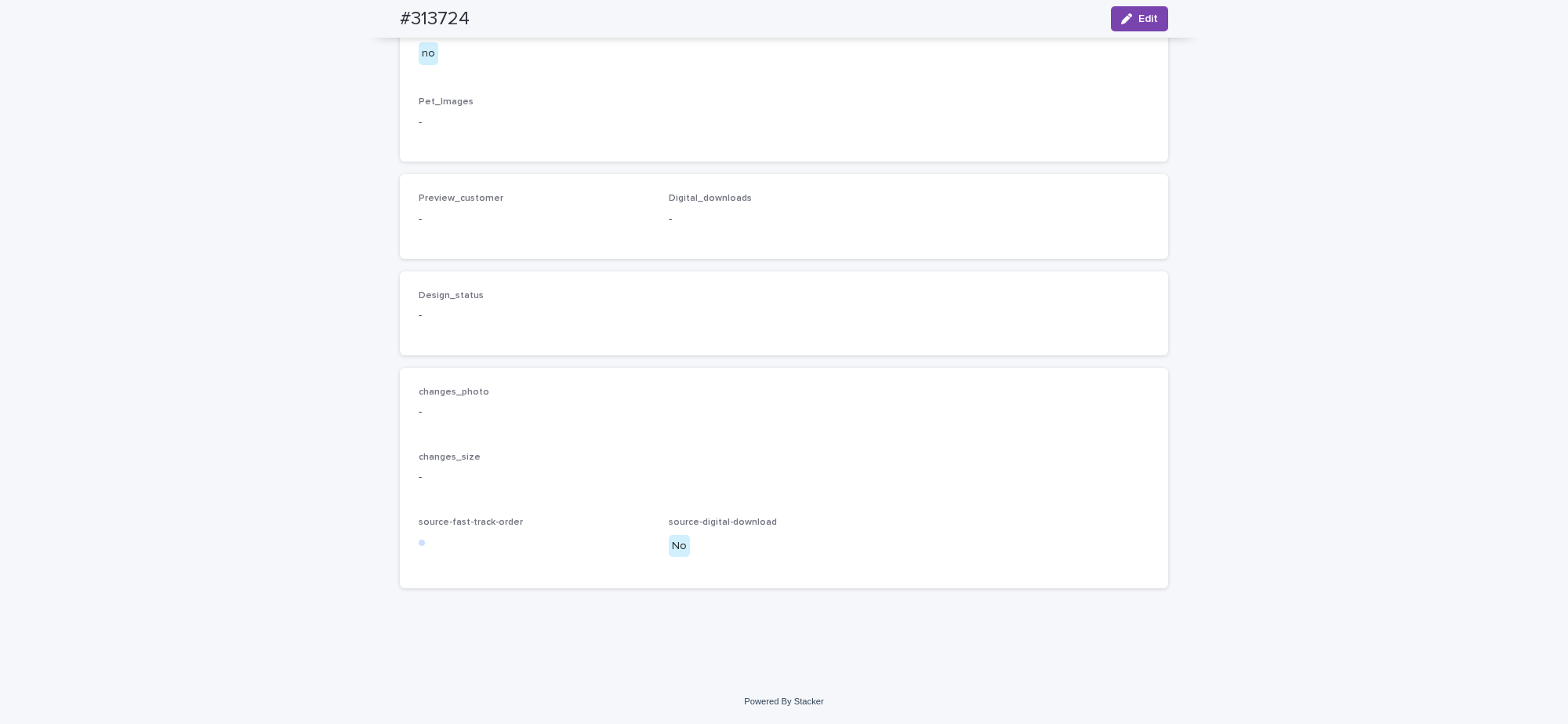
drag, startPoint x: 1124, startPoint y: 19, endPoint x: 759, endPoint y: 189, distance: 402.6
click at [1122, 20] on div "button" at bounding box center [1129, 18] width 17 height 11
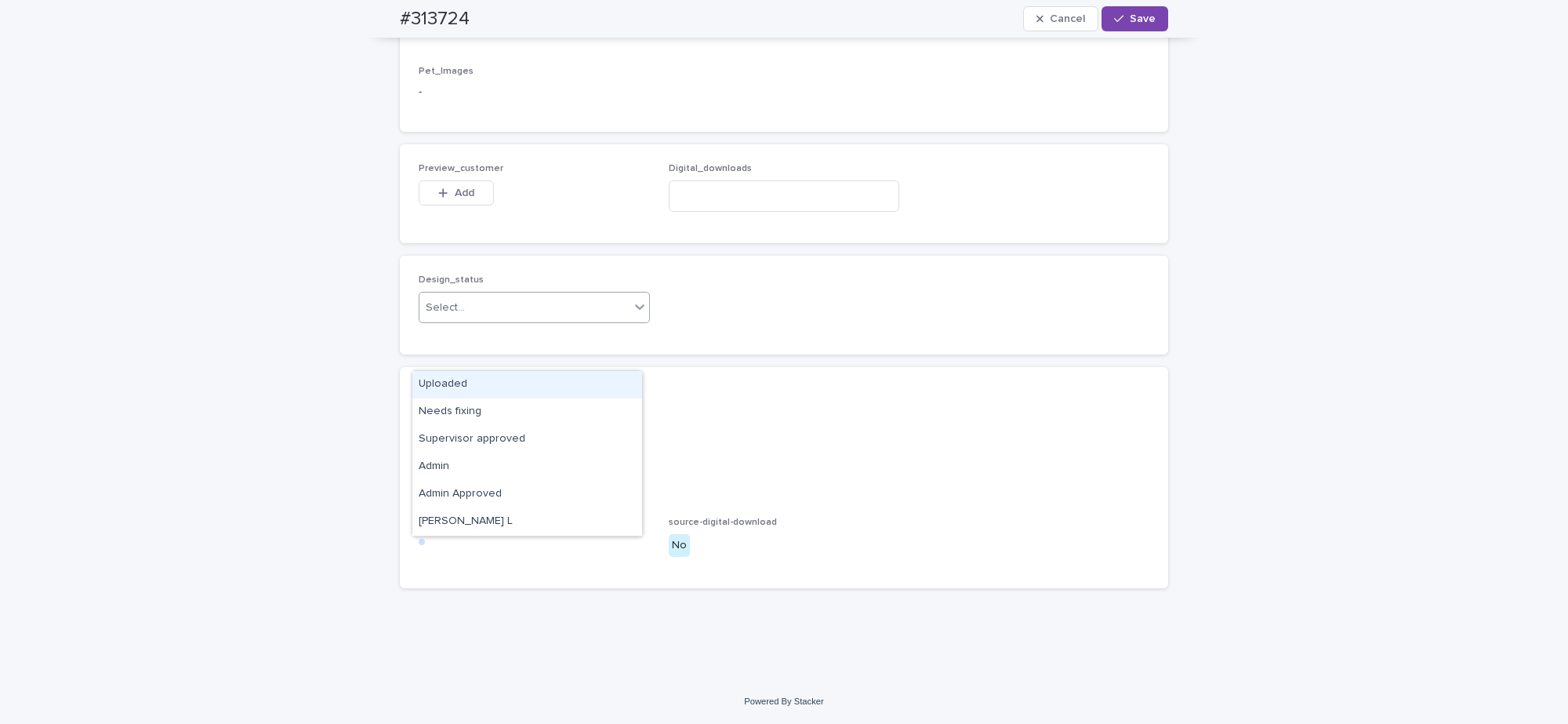
drag, startPoint x: 473, startPoint y: 358, endPoint x: 468, endPoint y: 380, distance: 22.6
click at [472, 321] on div "Select..." at bounding box center [524, 308] width 210 height 26
click at [465, 390] on div "Uploaded" at bounding box center [527, 385] width 230 height 28
click at [439, 199] on icon "button" at bounding box center [443, 193] width 9 height 11
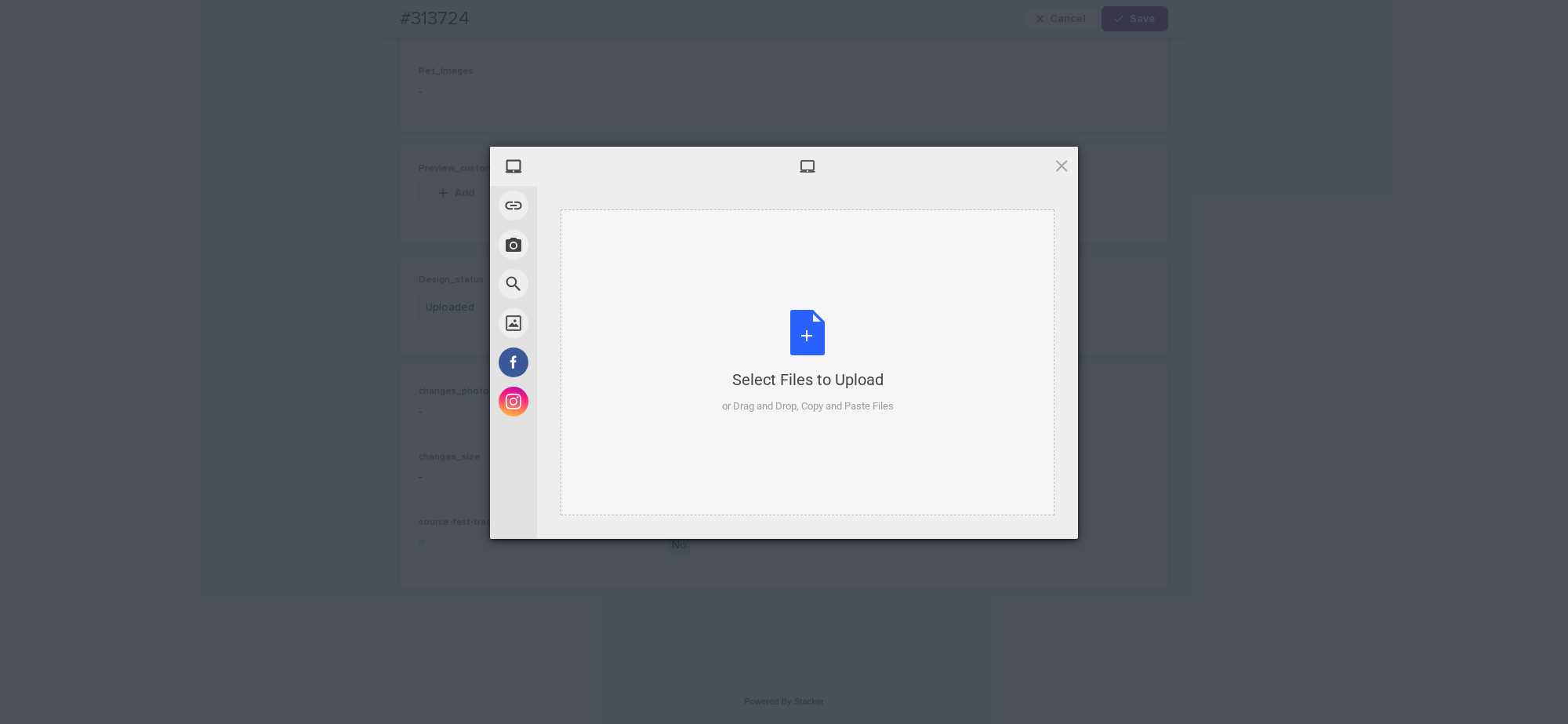
click at [825, 316] on div "Select Files to Upload or Drag and Drop, Copy and Paste Files" at bounding box center [807, 362] width 172 height 104
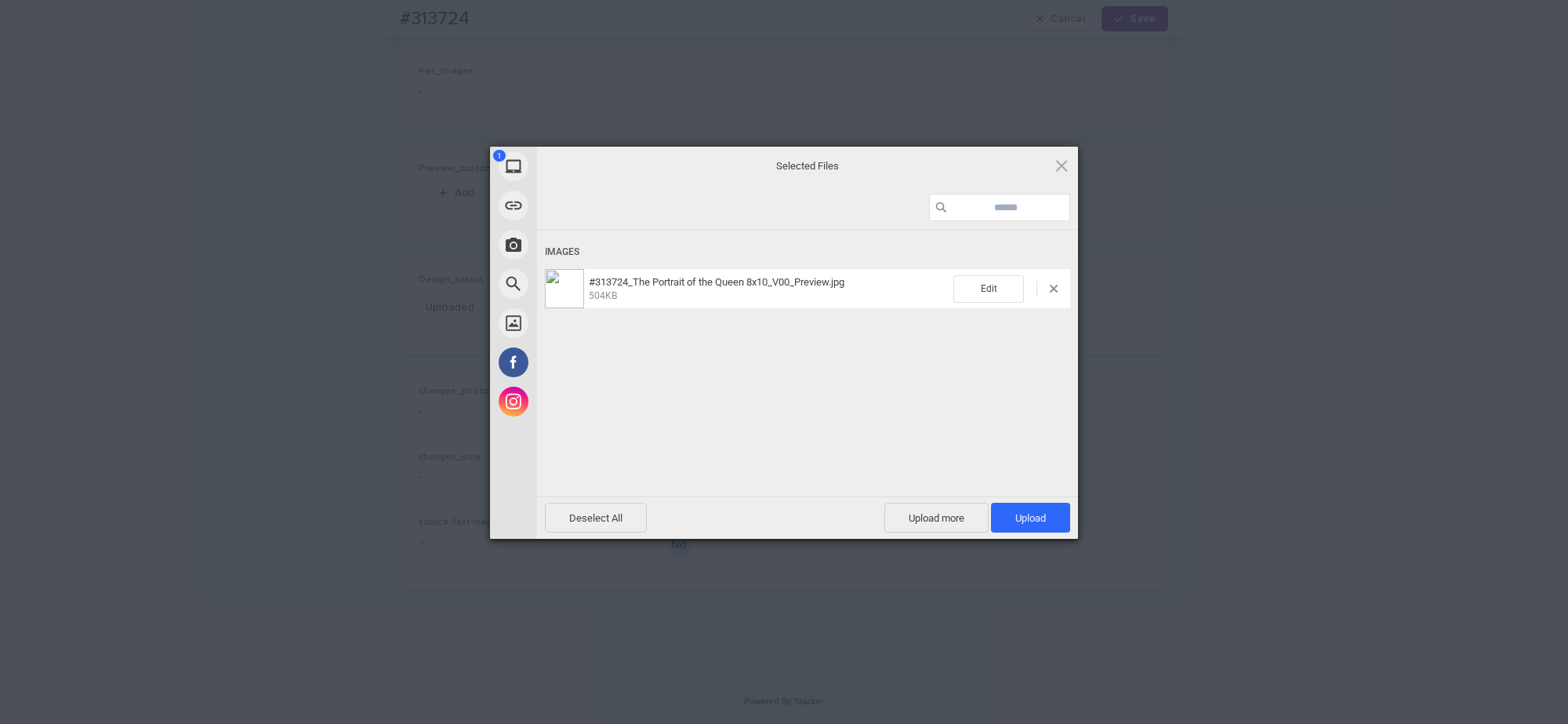
drag, startPoint x: 1025, startPoint y: 516, endPoint x: 1006, endPoint y: 409, distance: 108.7
click at [1024, 515] on span "Upload 1" at bounding box center [1030, 518] width 30 height 12
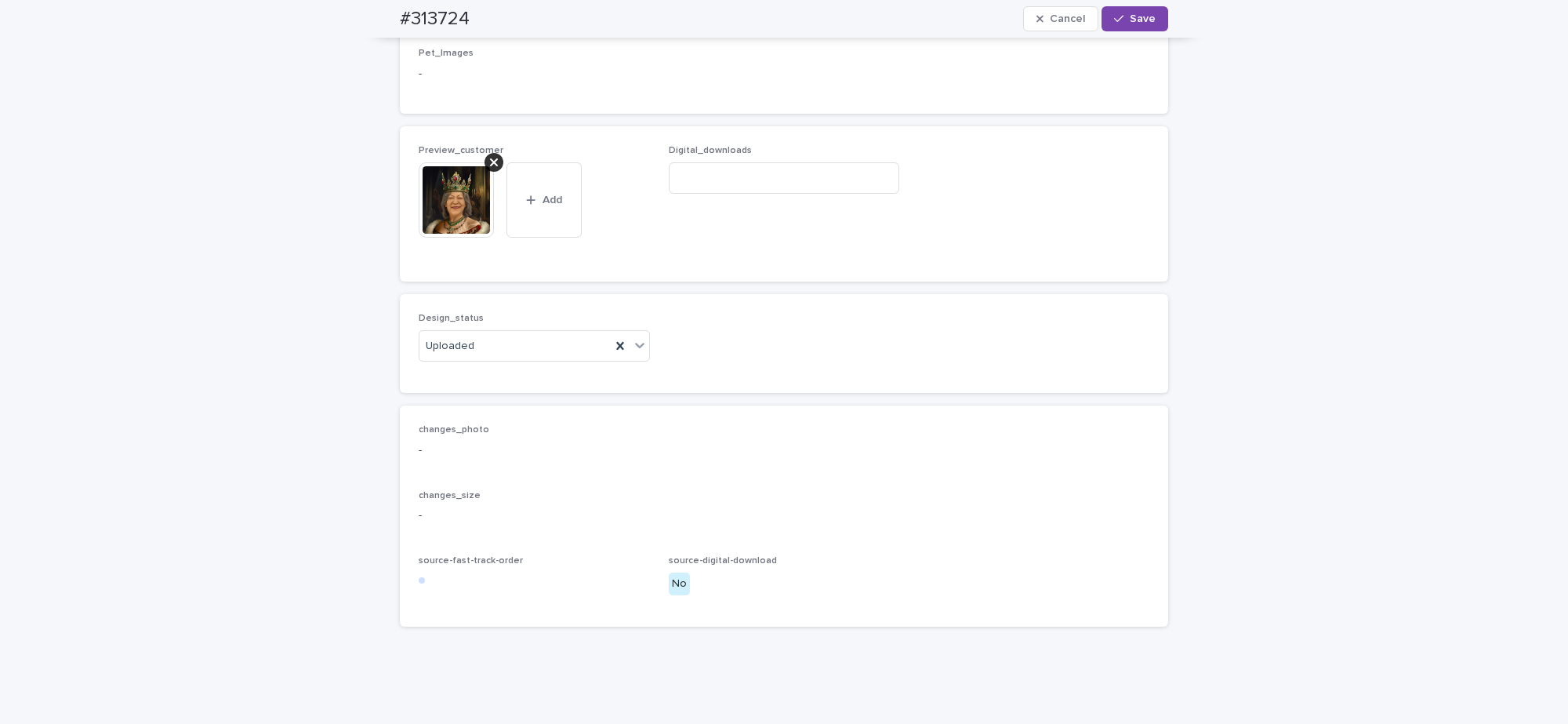
click at [1137, 16] on span "Save" at bounding box center [1142, 18] width 26 height 11
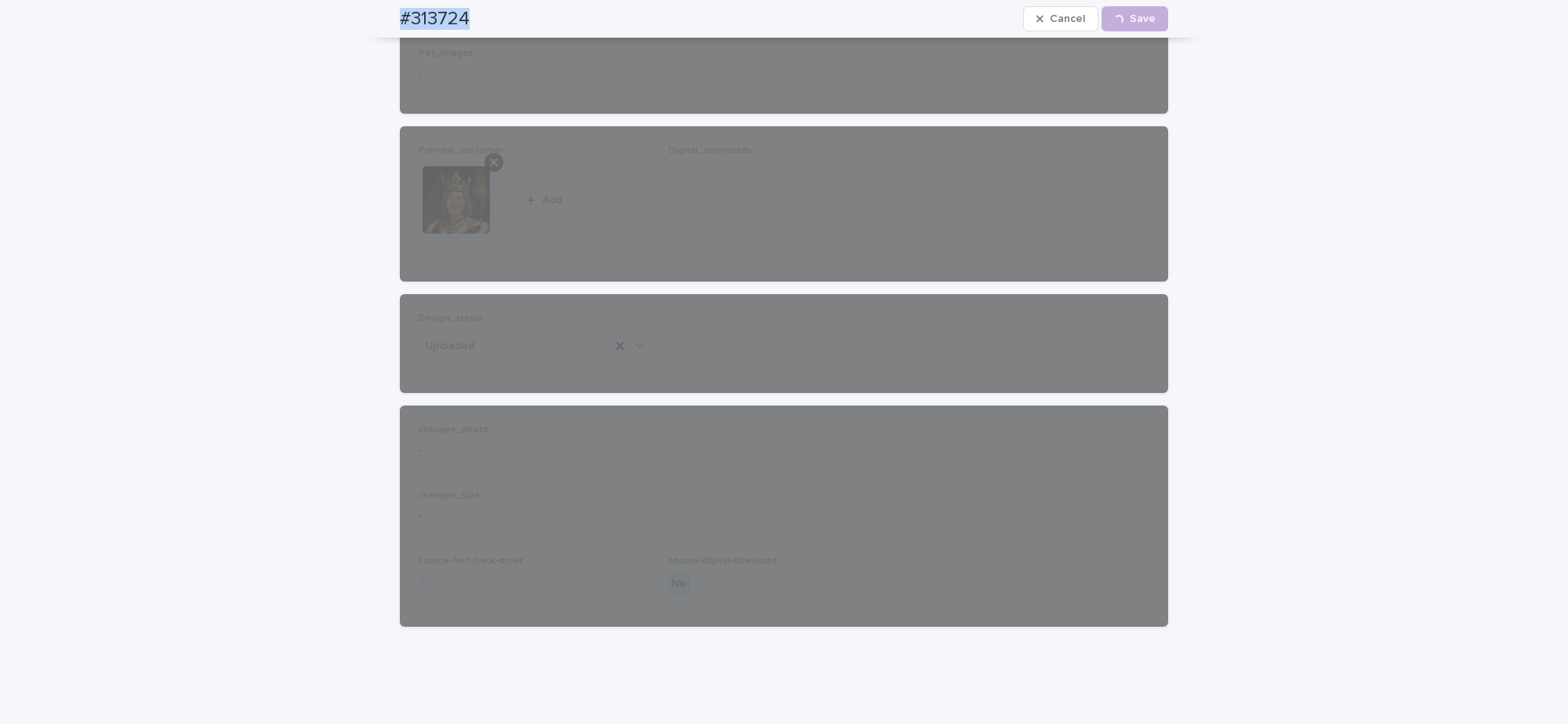
drag, startPoint x: 380, startPoint y: 17, endPoint x: 492, endPoint y: 17, distance: 112.0
click at [492, 17] on div "#313724 Cancel Loading... Save" at bounding box center [784, 18] width 843 height 38
copy h2 "#313724"
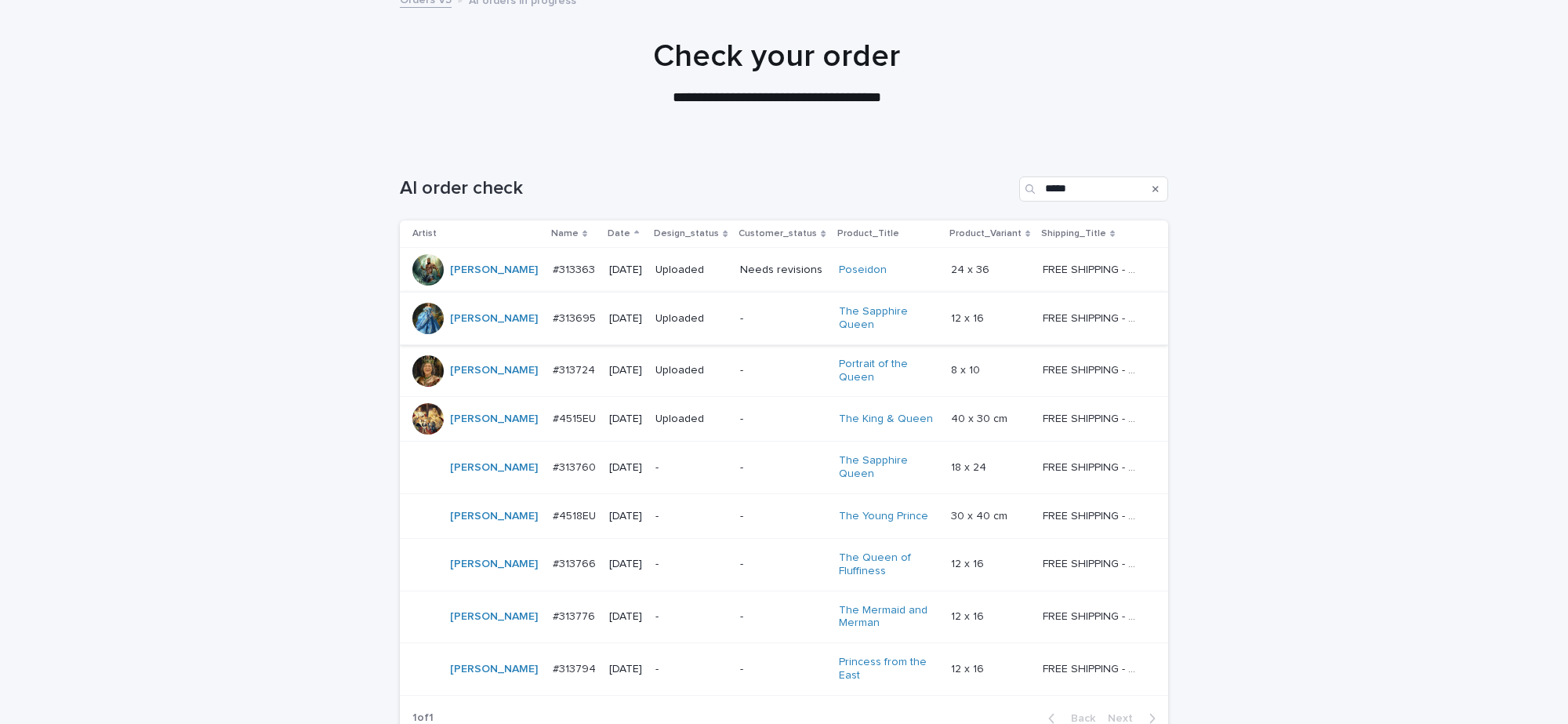
scroll to position [251, 0]
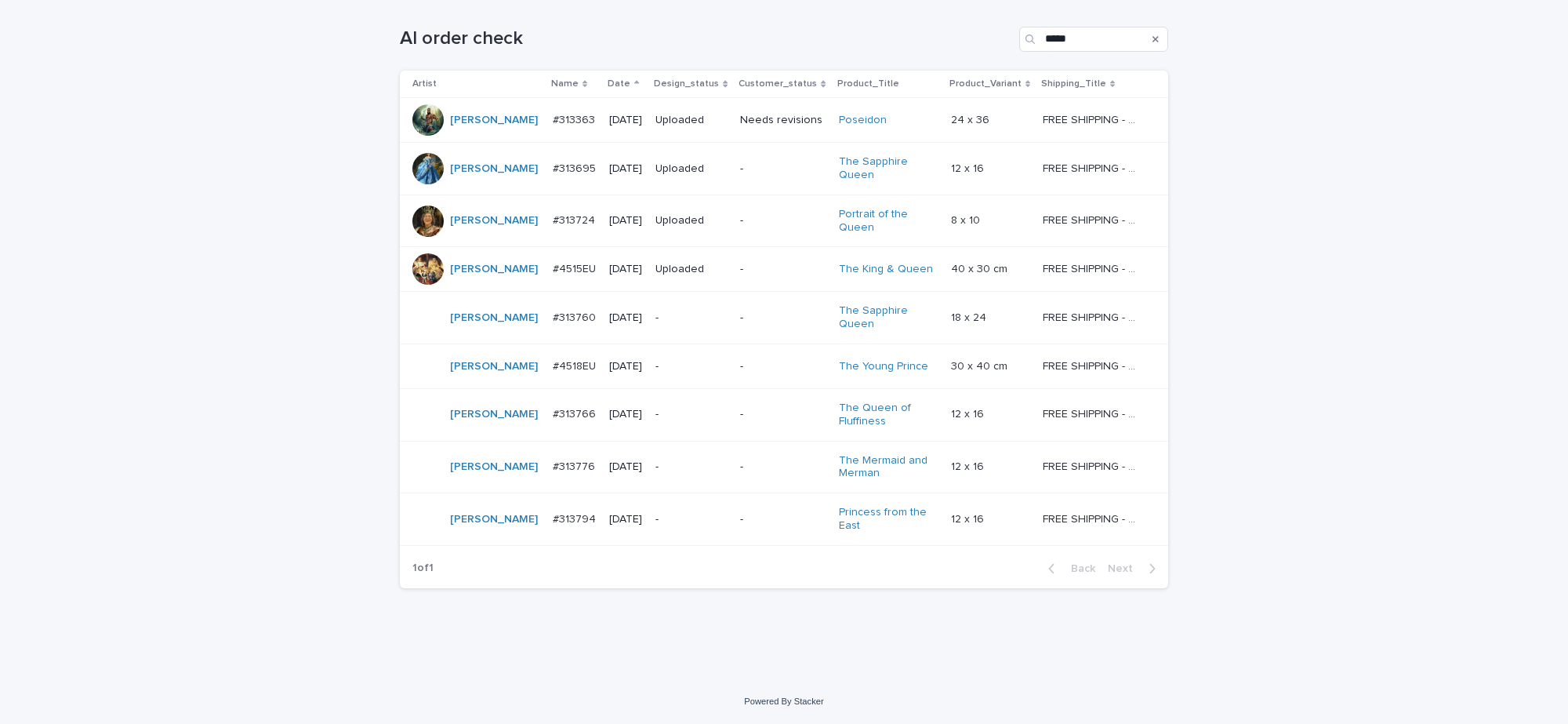
click at [710, 311] on p "-" at bounding box center [692, 317] width 72 height 13
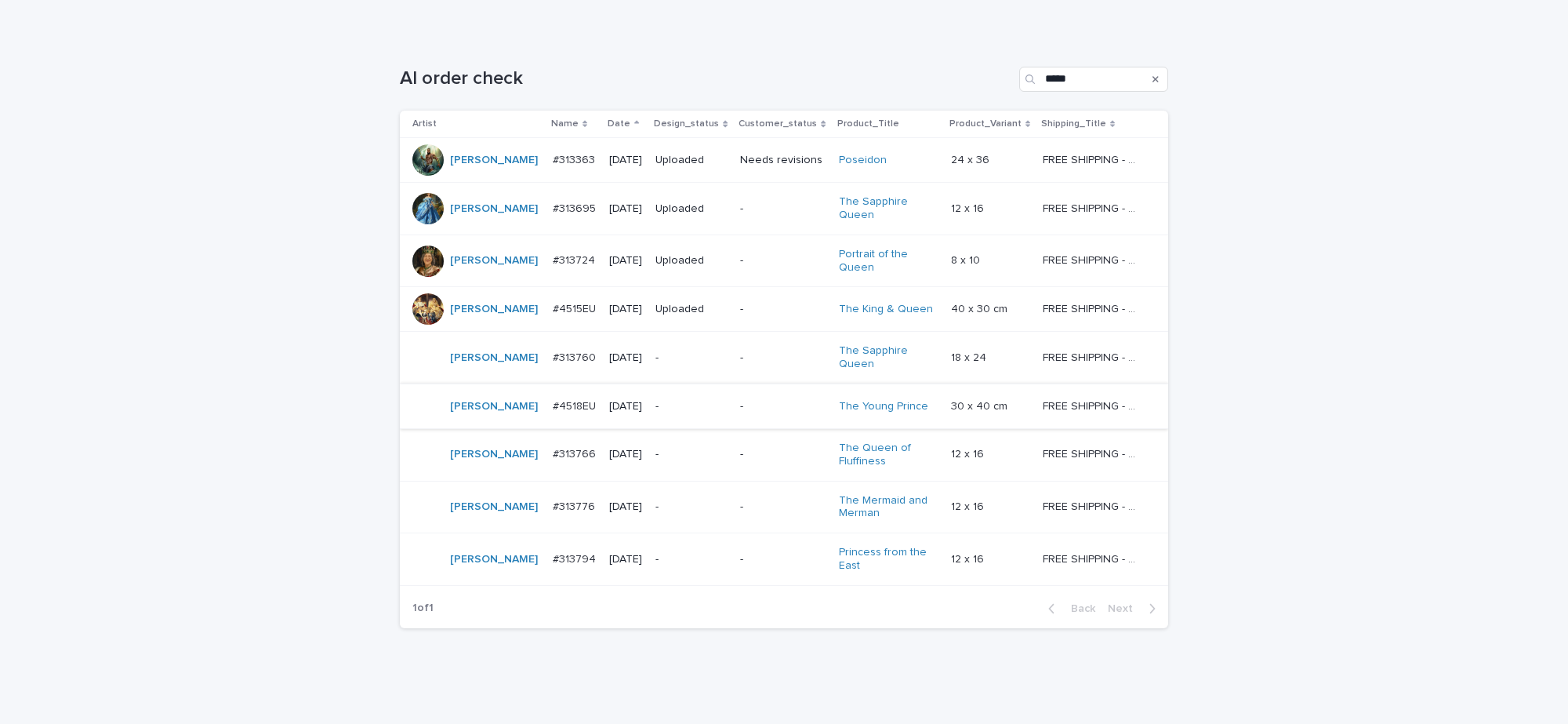
scroll to position [251, 0]
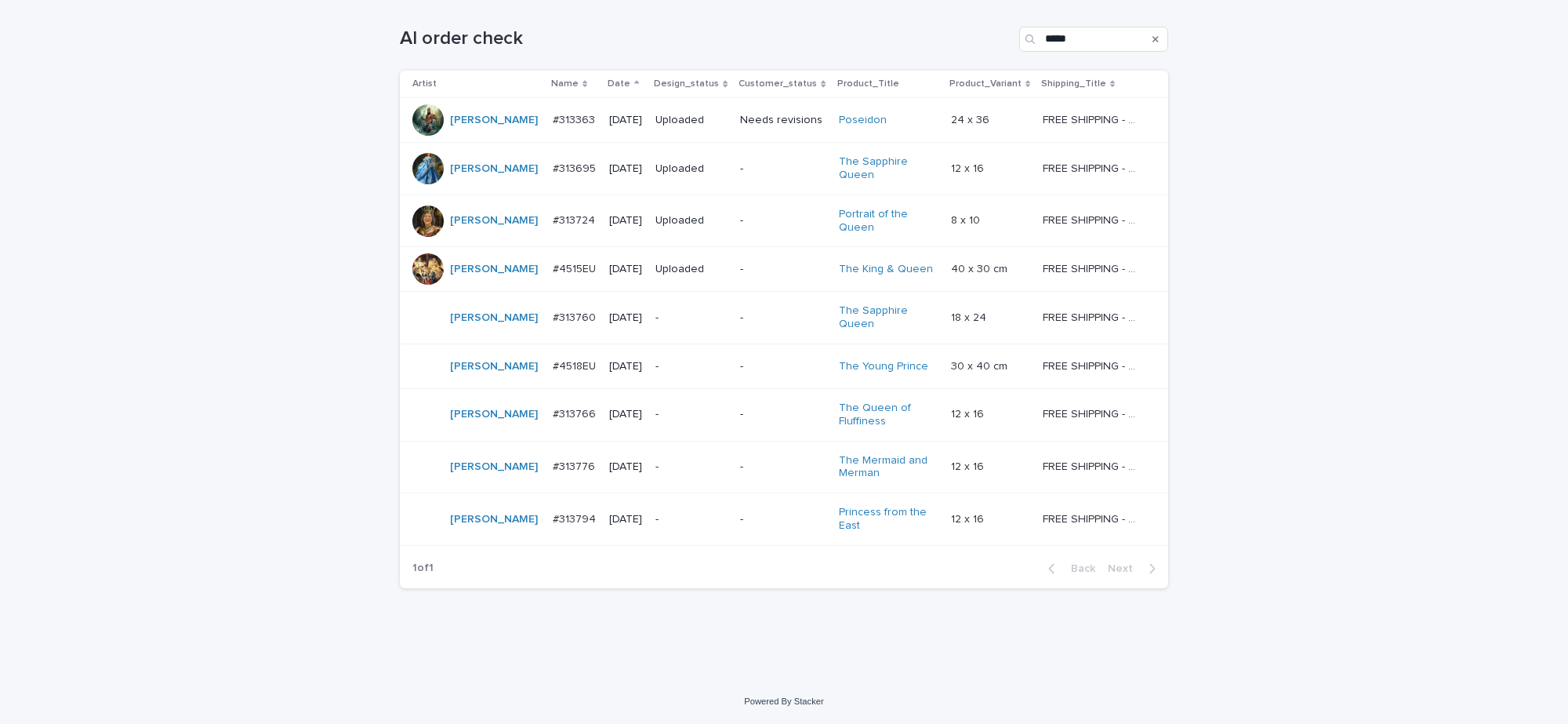
click at [740, 468] on p "-" at bounding box center [783, 466] width 86 height 13
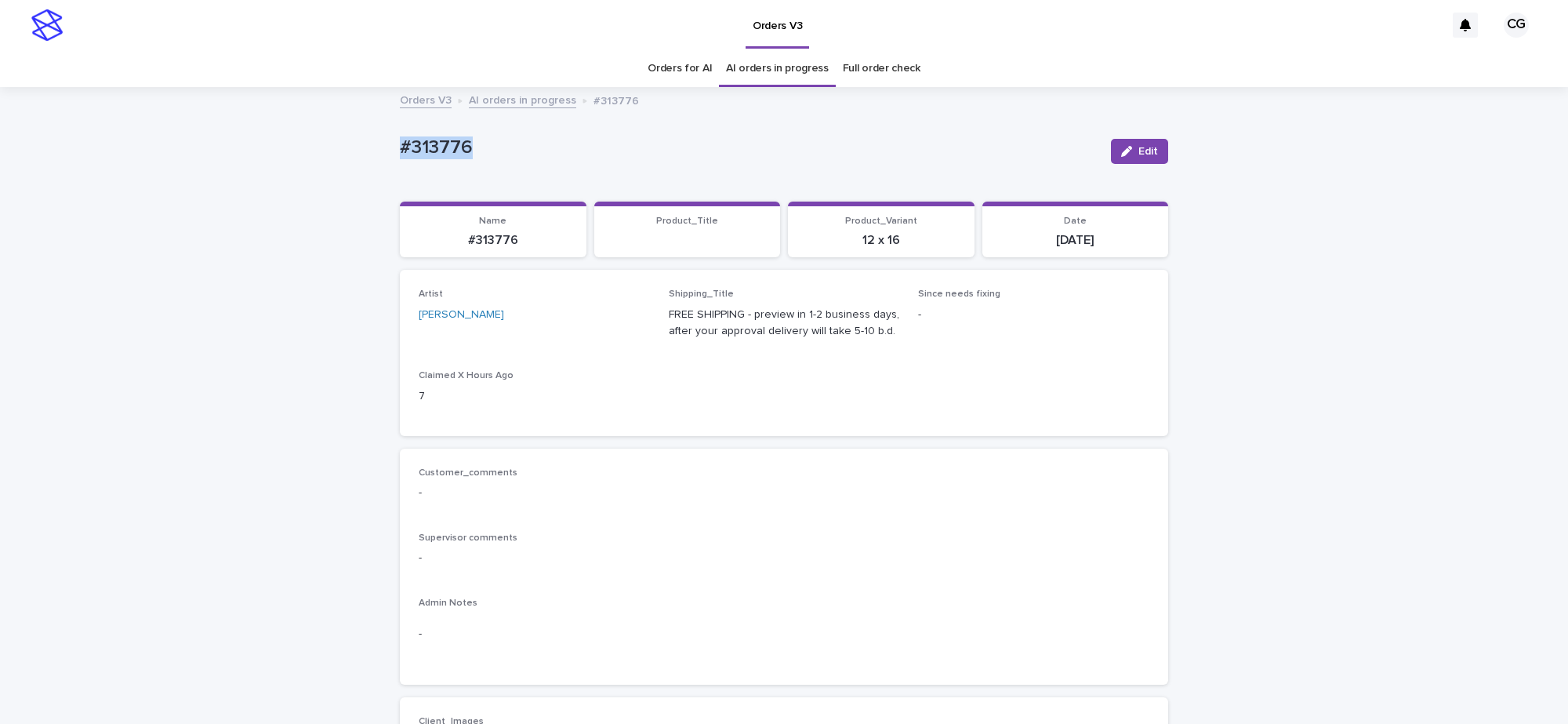
drag, startPoint x: 376, startPoint y: 146, endPoint x: 468, endPoint y: 147, distance: 92.0
copy p "#313776"
drag, startPoint x: 596, startPoint y: 249, endPoint x: 742, endPoint y: 200, distance: 154.0
click at [754, 251] on section "Product_Title The Mermaid and Merman" at bounding box center [687, 229] width 187 height 56
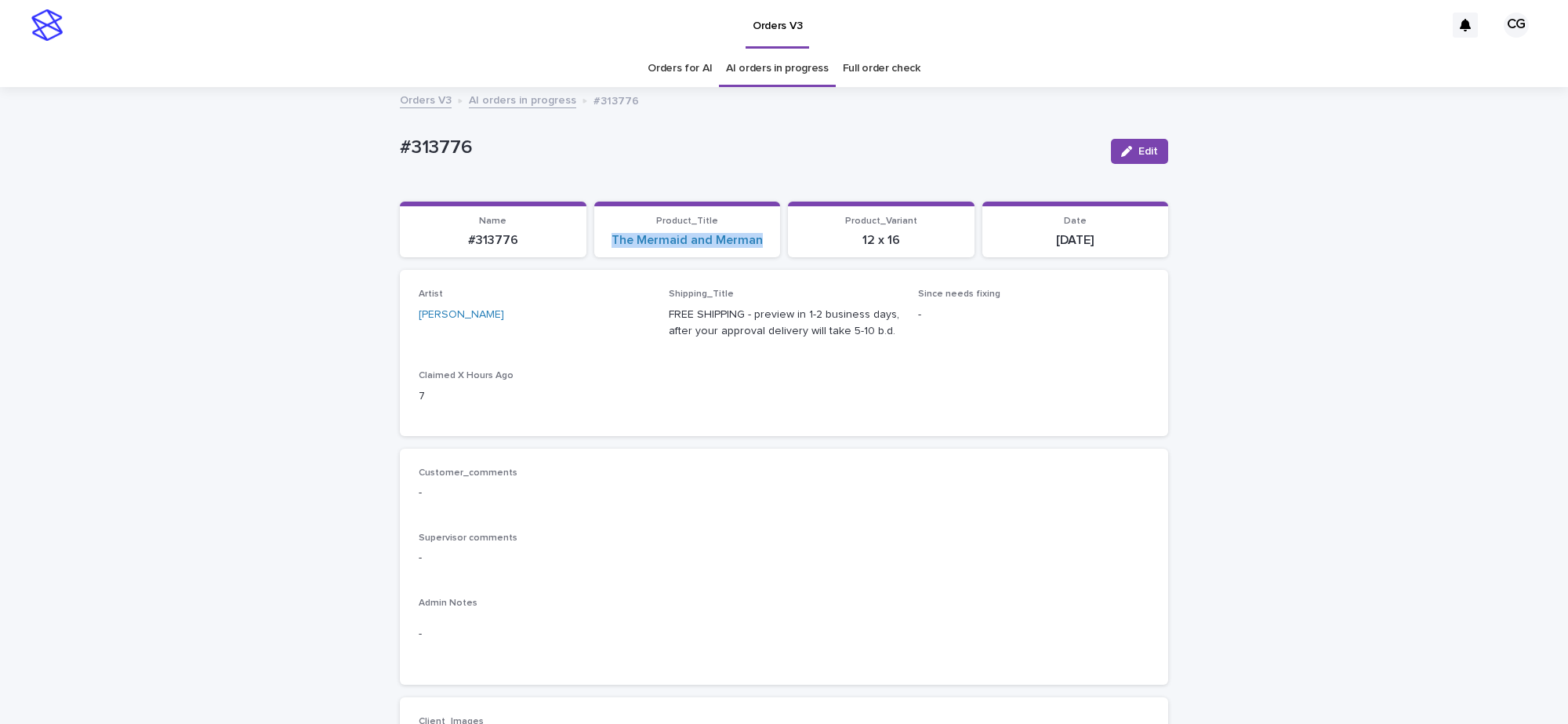
copy link "The Mermaid and Merman"
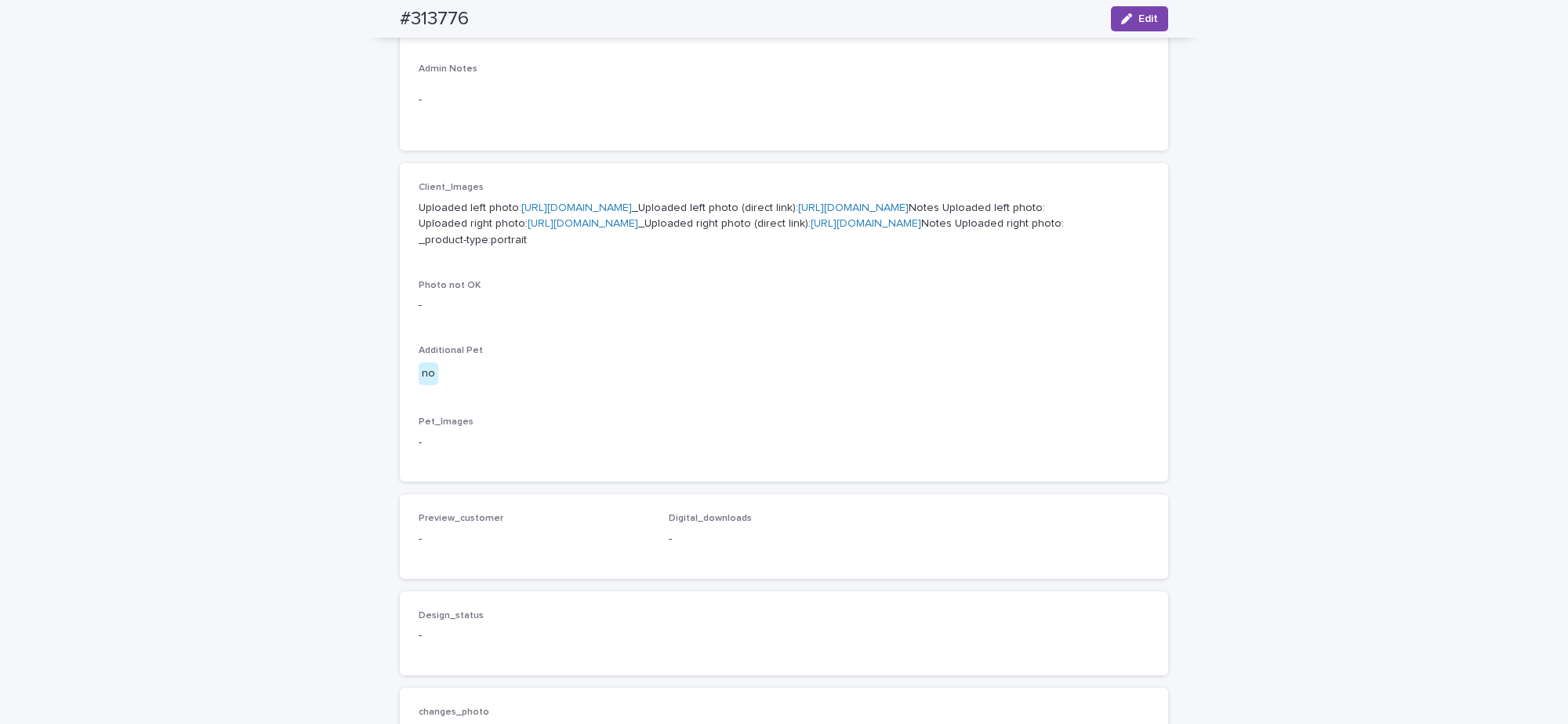
scroll to position [490, 0]
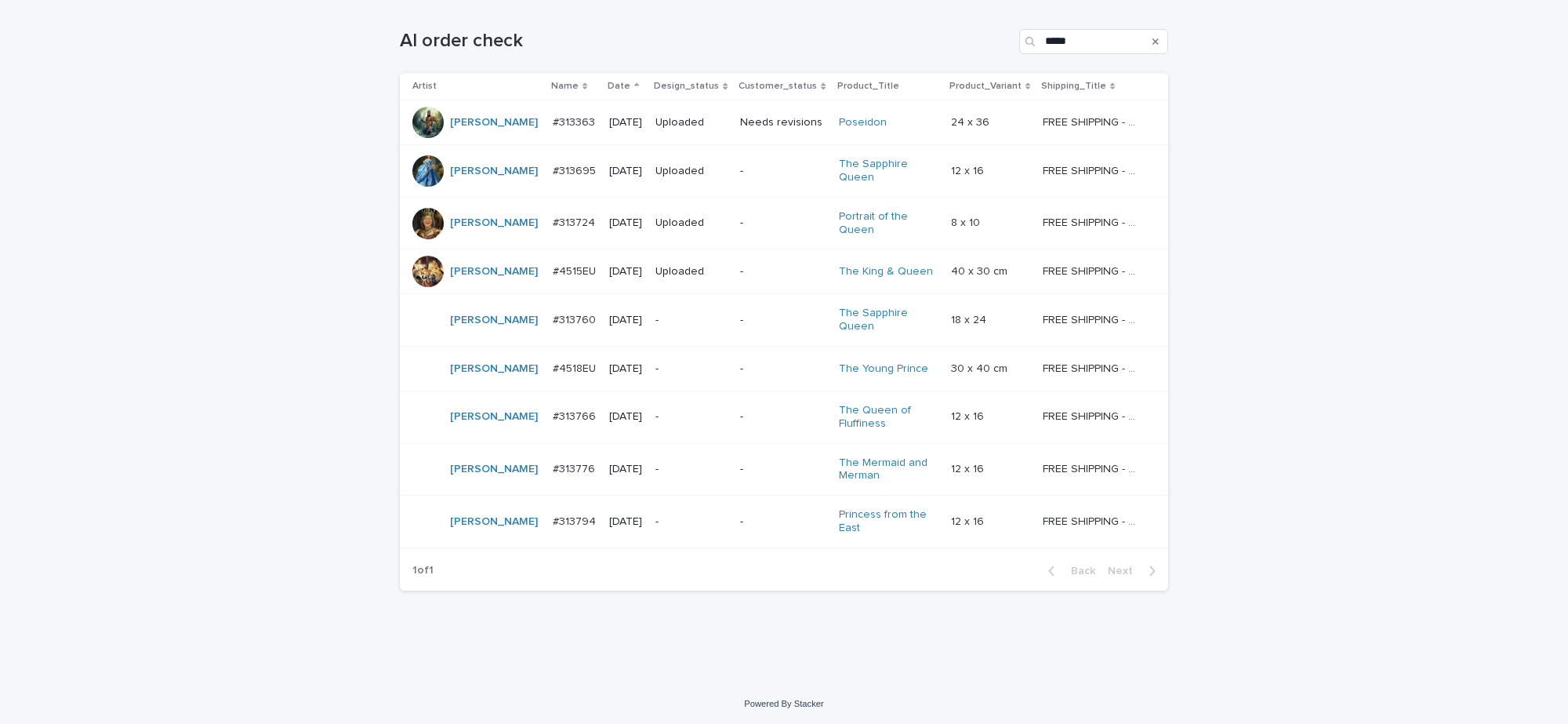
scroll to position [251, 0]
click at [672, 510] on div "-" at bounding box center [692, 518] width 72 height 17
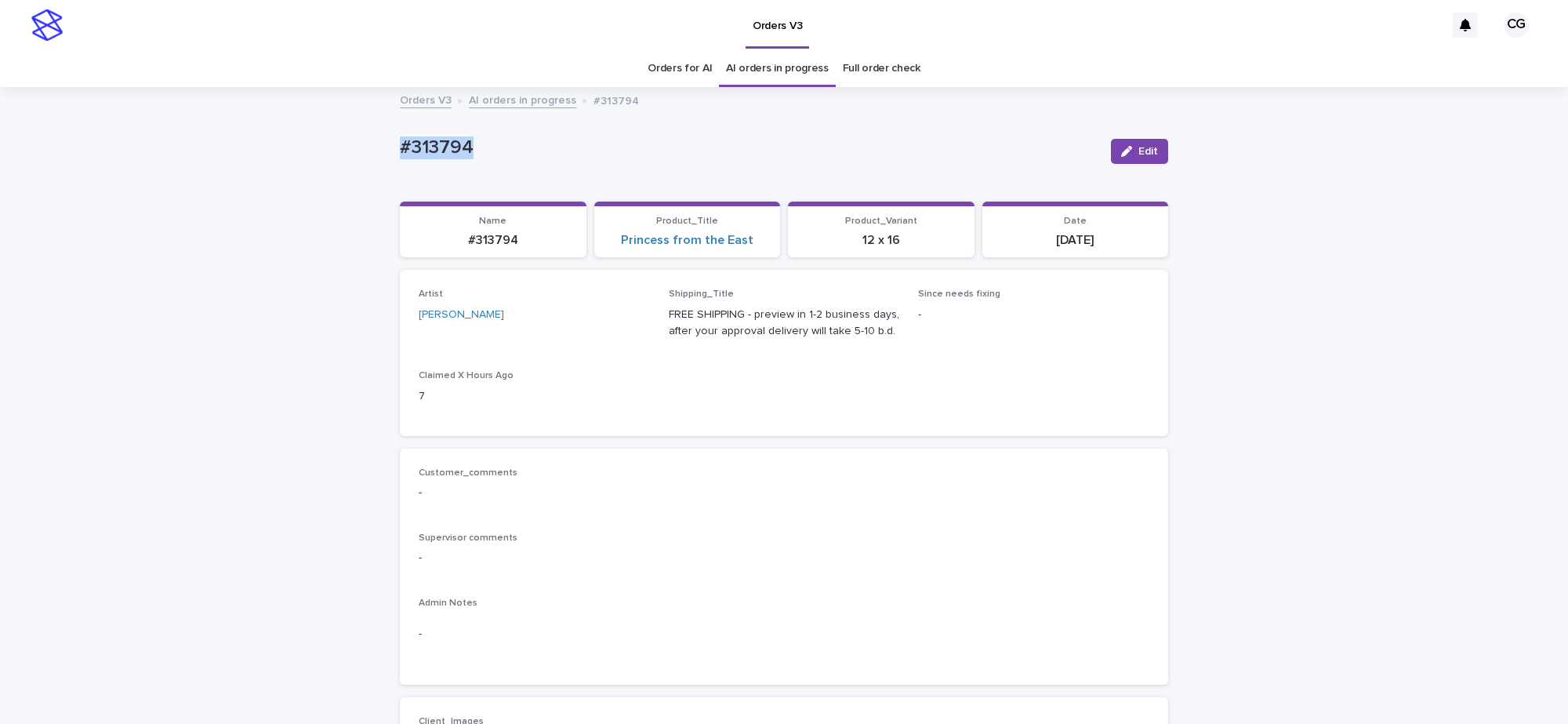
drag, startPoint x: 421, startPoint y: 151, endPoint x: 478, endPoint y: 150, distance: 57.0
copy p "#313794"
drag, startPoint x: 606, startPoint y: 241, endPoint x: 761, endPoint y: 213, distance: 157.5
click at [752, 244] on div "Princess from the East" at bounding box center [687, 240] width 167 height 15
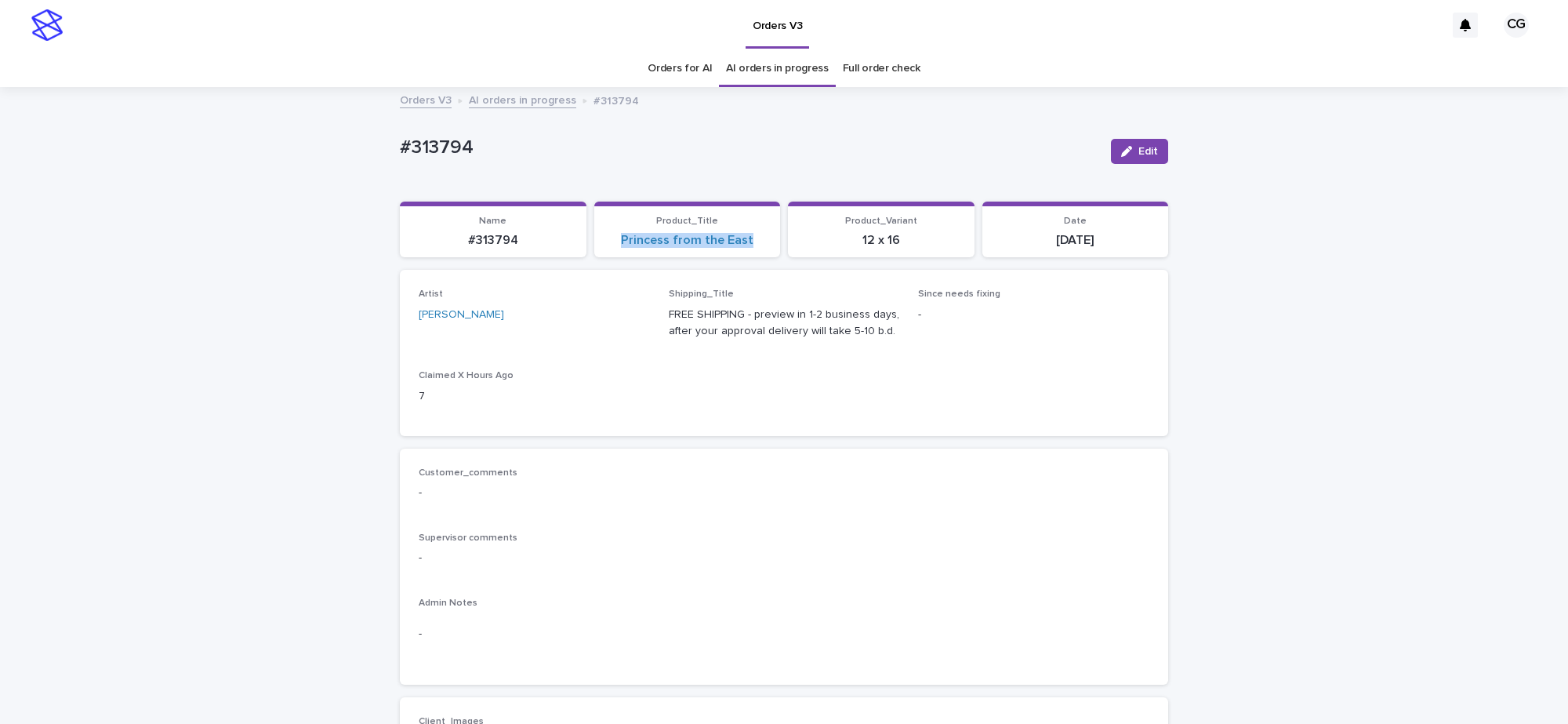
copy link "Princess from the East"
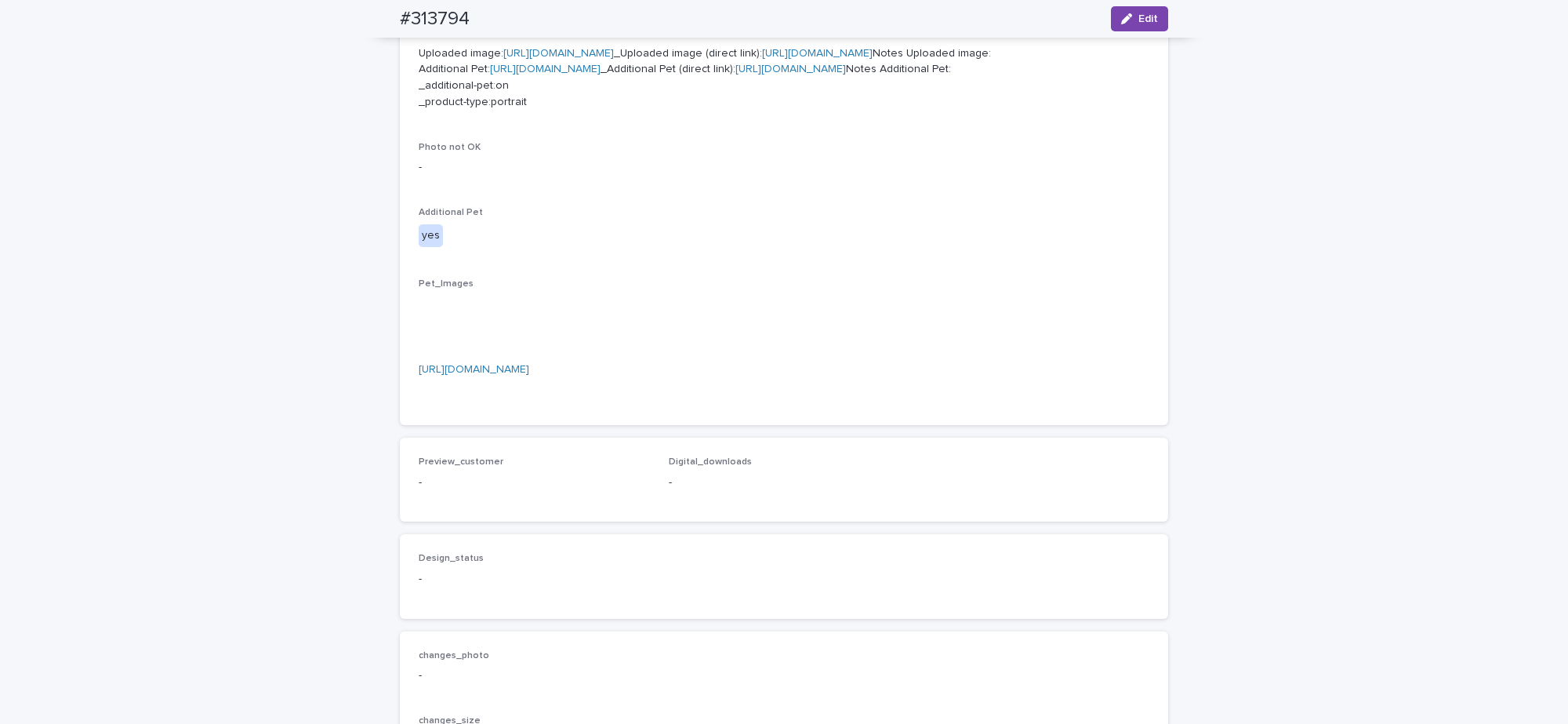
scroll to position [686, 0]
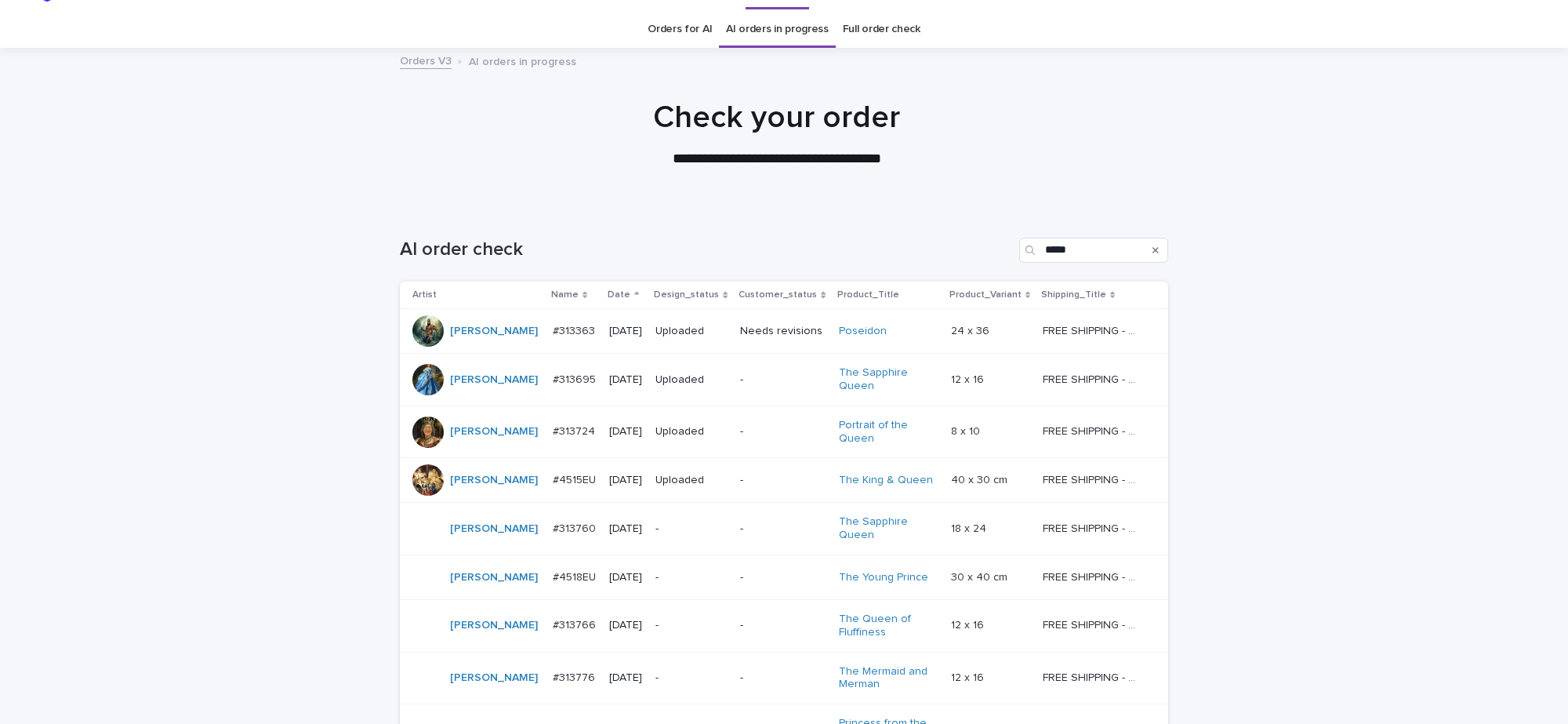
scroll to position [50, 0]
